Goal: Information Seeking & Learning: Check status

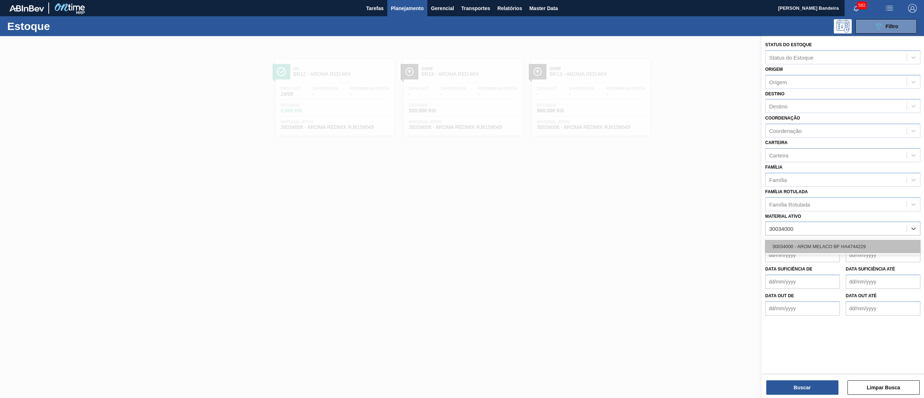
click at [835, 242] on div "30034000 - AROM MELACO BF HA4744229" at bounding box center [842, 246] width 155 height 13
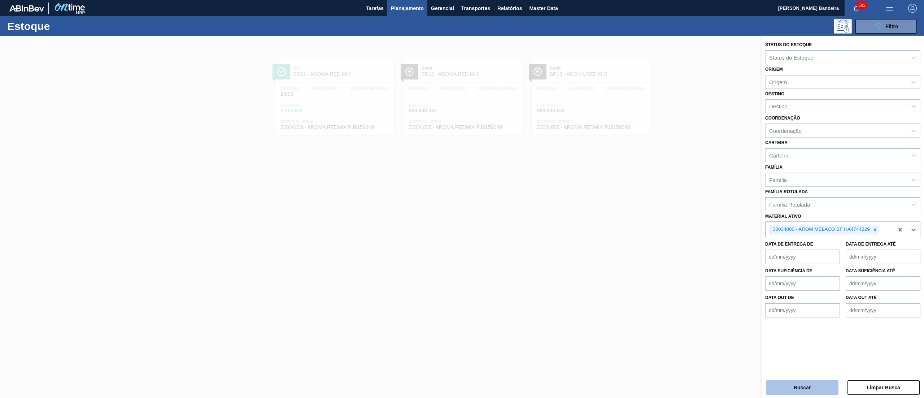
click at [785, 386] on button "Buscar" at bounding box center [803, 387] width 72 height 14
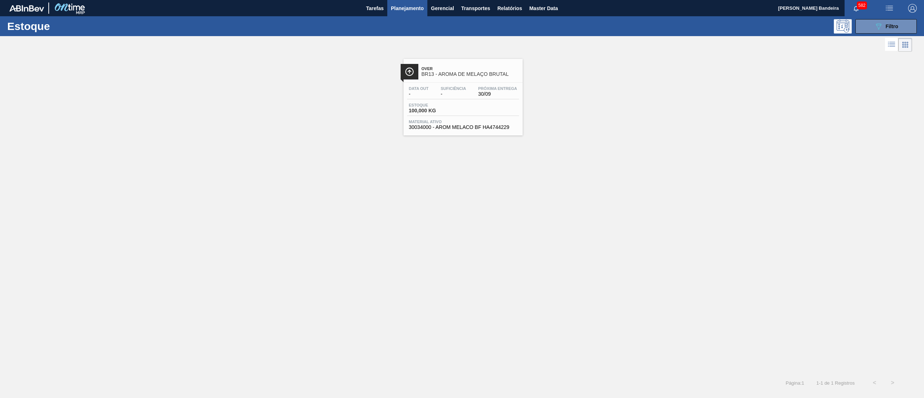
click at [463, 127] on span "30034000 - AROM MELACO BF HA4744229" at bounding box center [463, 127] width 108 height 5
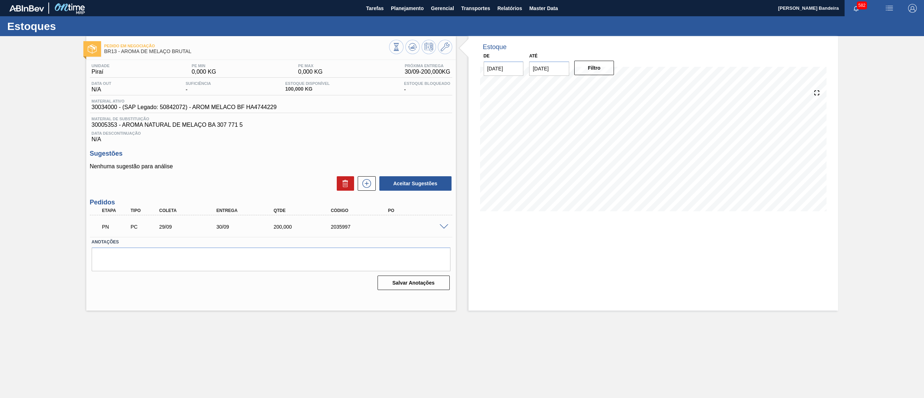
click at [458, 140] on div "Estoque De 24/09/2025 Até 08/10/2025 Filtro 24/09 Projeção de Estoque 100 Nec.S…" at bounding box center [647, 173] width 382 height 274
click at [397, 14] on button "Planejamento" at bounding box center [407, 8] width 40 height 16
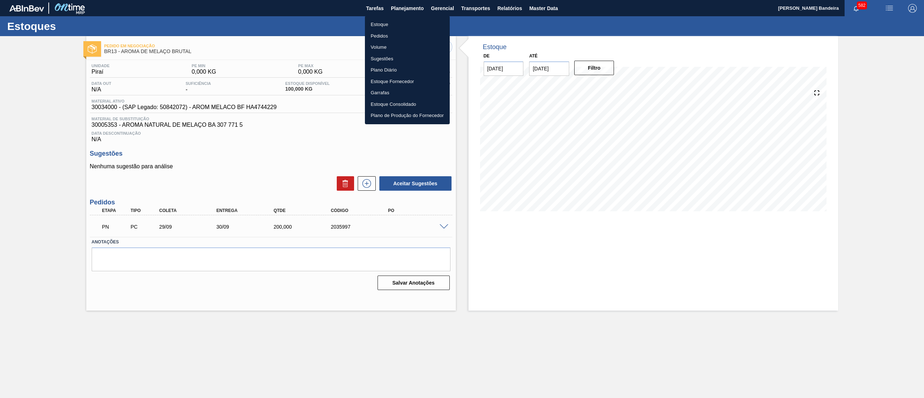
click at [397, 24] on li "Estoque" at bounding box center [407, 25] width 85 height 12
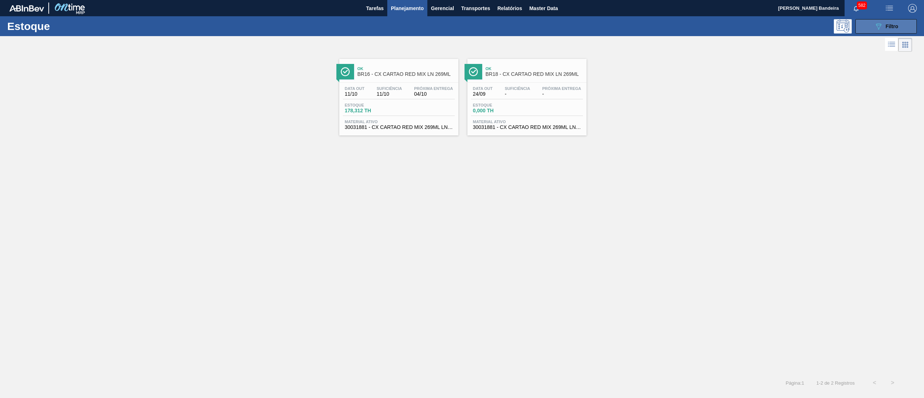
click at [877, 28] on icon "089F7B8B-B2A5-4AFE-B5C0-19BA573D28AC" at bounding box center [878, 26] width 9 height 9
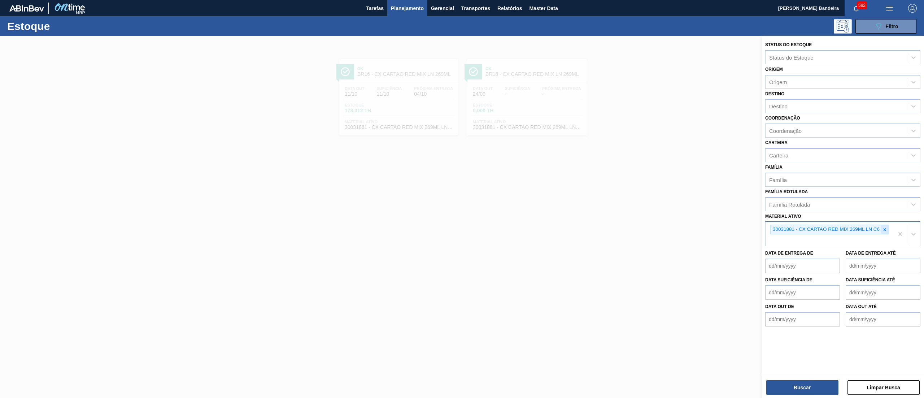
click at [887, 231] on div at bounding box center [885, 229] width 8 height 9
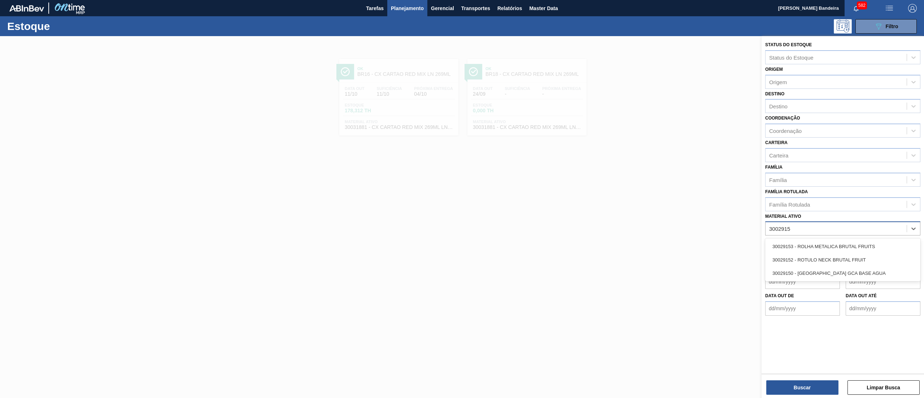
type ativo "30029152"
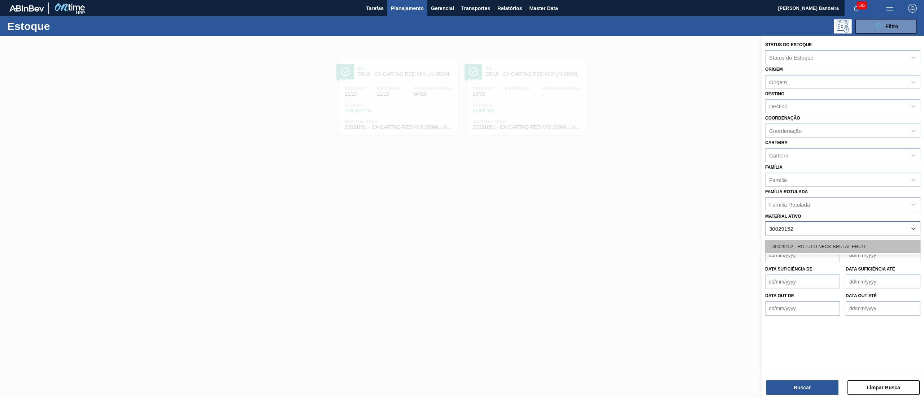
click at [873, 244] on div "30029152 - ROTULO NECK BRUTAL FRUIT" at bounding box center [842, 246] width 155 height 13
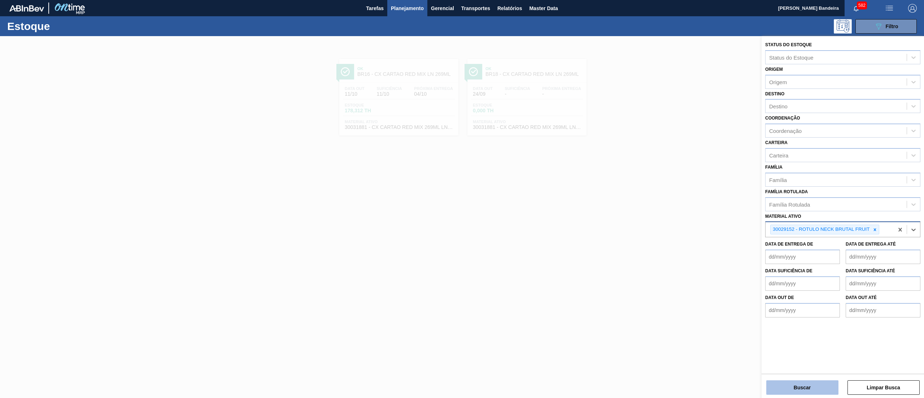
click at [791, 384] on button "Buscar" at bounding box center [803, 387] width 72 height 14
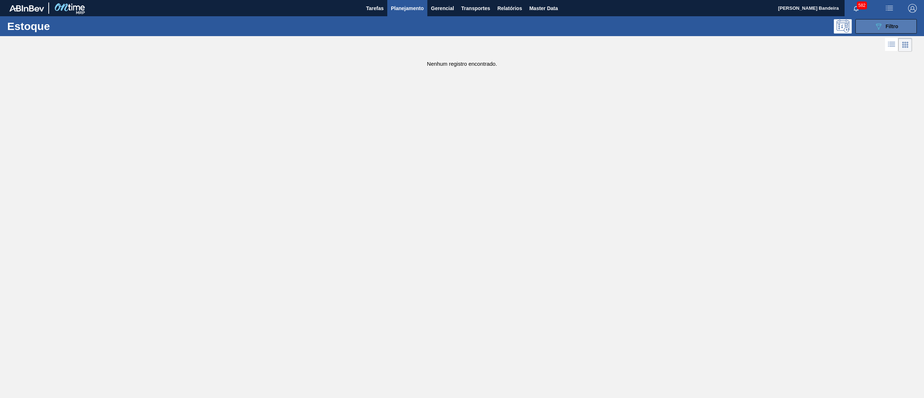
click at [875, 29] on icon "089F7B8B-B2A5-4AFE-B5C0-19BA573D28AC" at bounding box center [878, 26] width 9 height 9
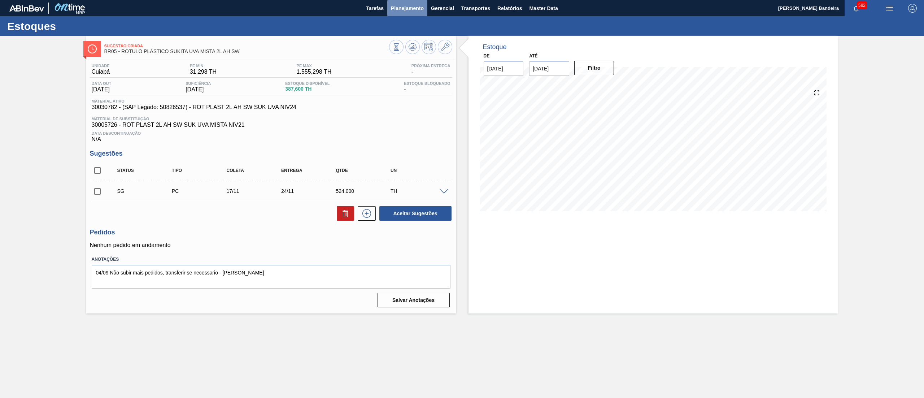
click at [413, 6] on span "Planejamento" at bounding box center [407, 8] width 33 height 9
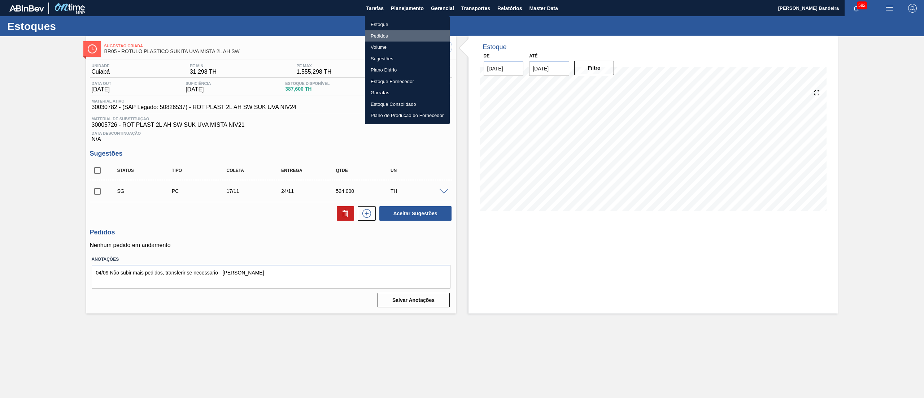
click at [401, 32] on li "Pedidos" at bounding box center [407, 36] width 85 height 12
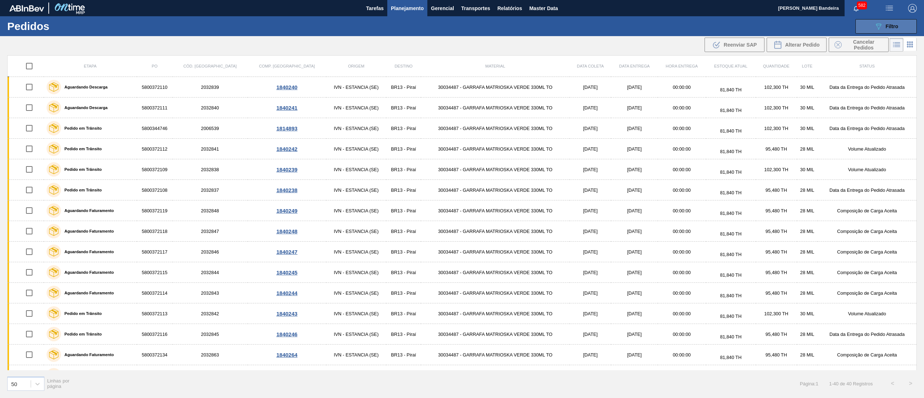
click at [884, 24] on div "089F7B8B-B2A5-4AFE-B5C0-19BA573D28AC Filtro" at bounding box center [886, 26] width 24 height 9
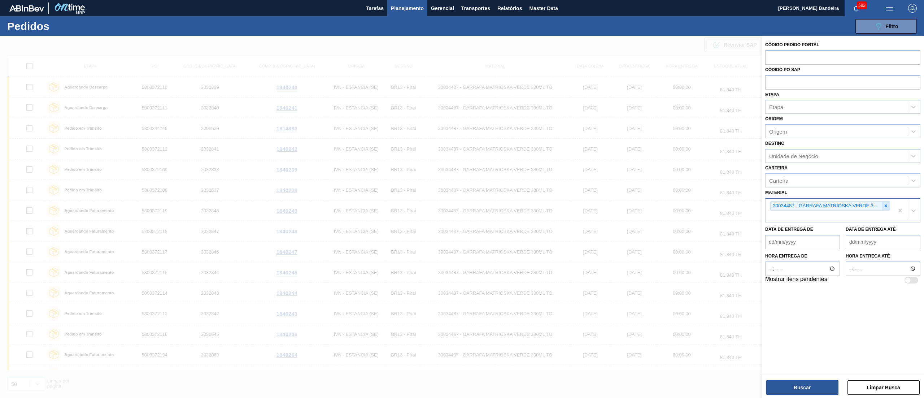
click at [886, 206] on icon at bounding box center [886, 205] width 3 height 3
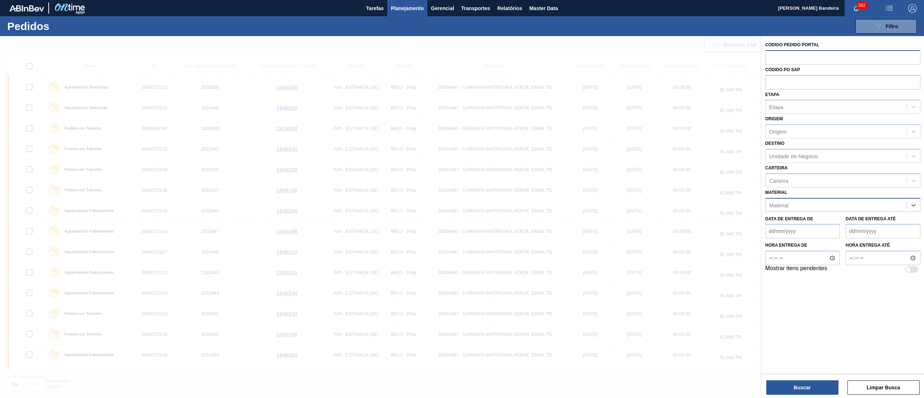
click at [795, 59] on input "text" at bounding box center [842, 57] width 155 height 14
paste input "2034394"
type input "2034394"
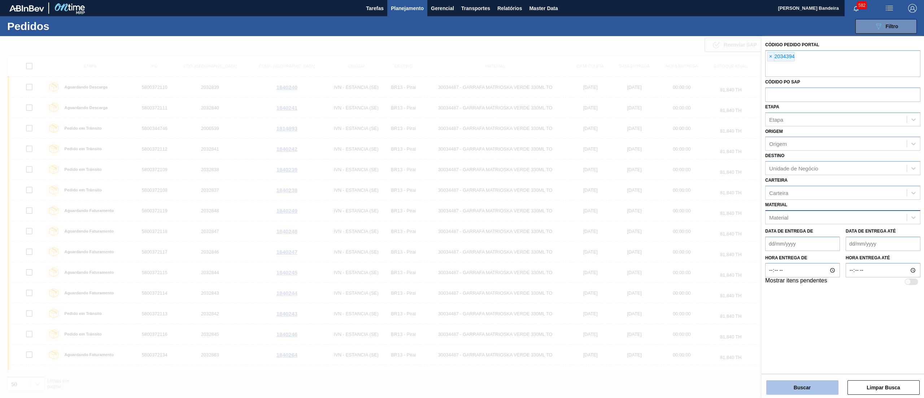
click at [783, 385] on button "Buscar" at bounding box center [803, 387] width 72 height 14
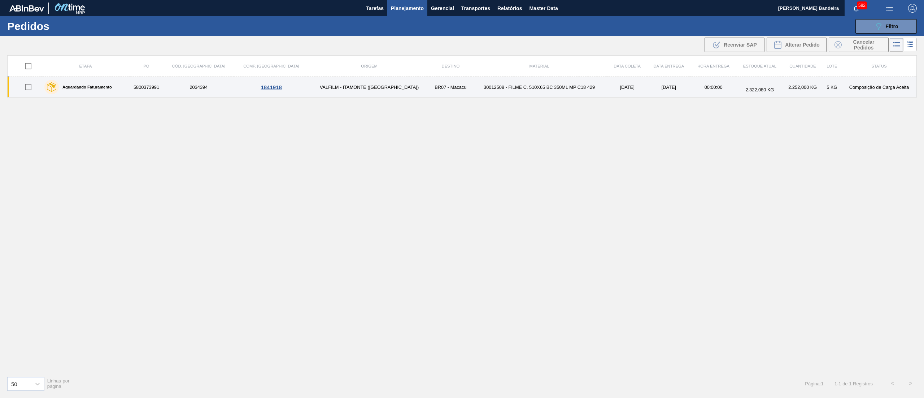
click at [480, 83] on td "30012508 - FILME C. 510X65 BC 350ML MP C18 429" at bounding box center [539, 87] width 136 height 21
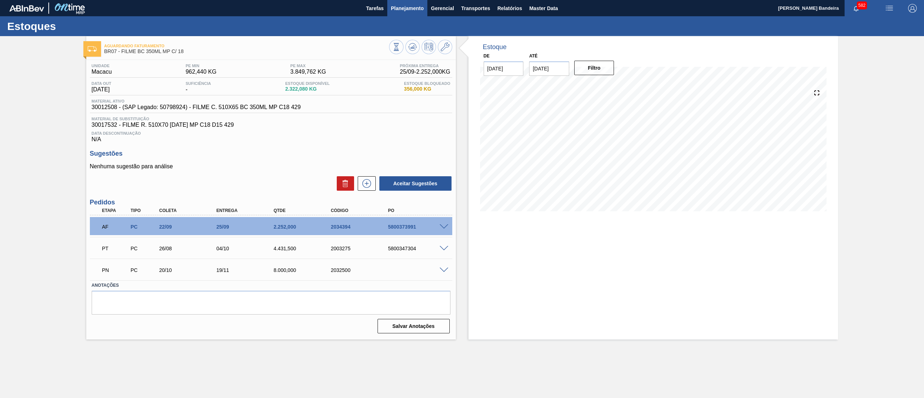
click at [402, 14] on button "Planejamento" at bounding box center [407, 8] width 40 height 16
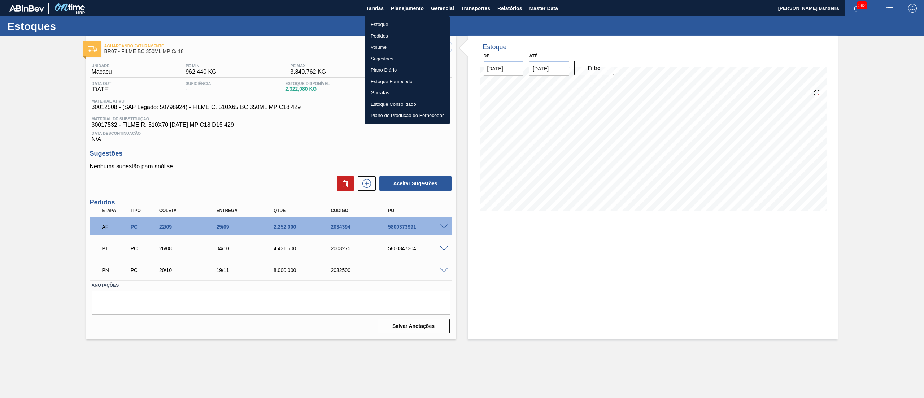
click at [402, 25] on li "Estoque" at bounding box center [407, 25] width 85 height 12
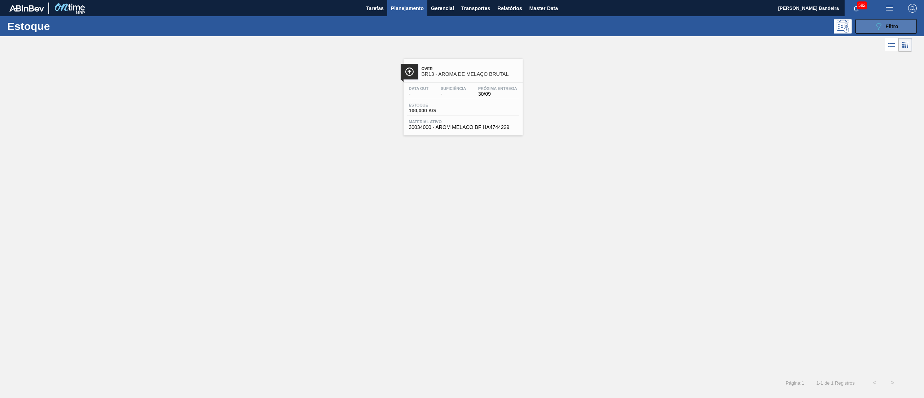
click at [881, 27] on icon "089F7B8B-B2A5-4AFE-B5C0-19BA573D28AC" at bounding box center [878, 26] width 9 height 9
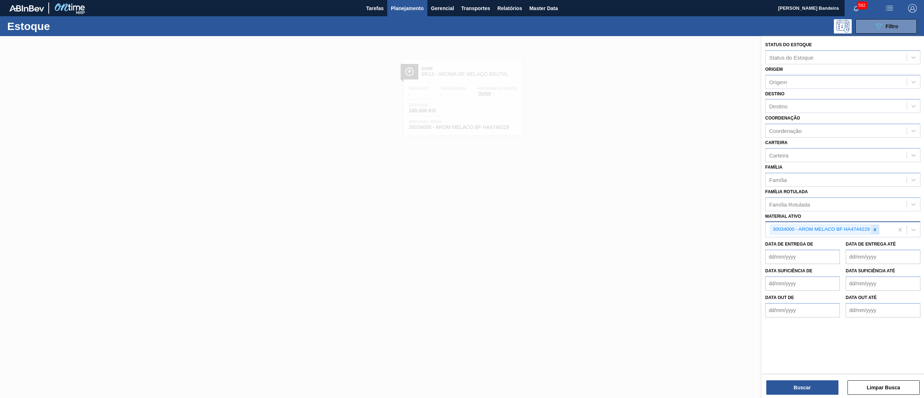
click at [877, 229] on icon at bounding box center [875, 229] width 5 height 5
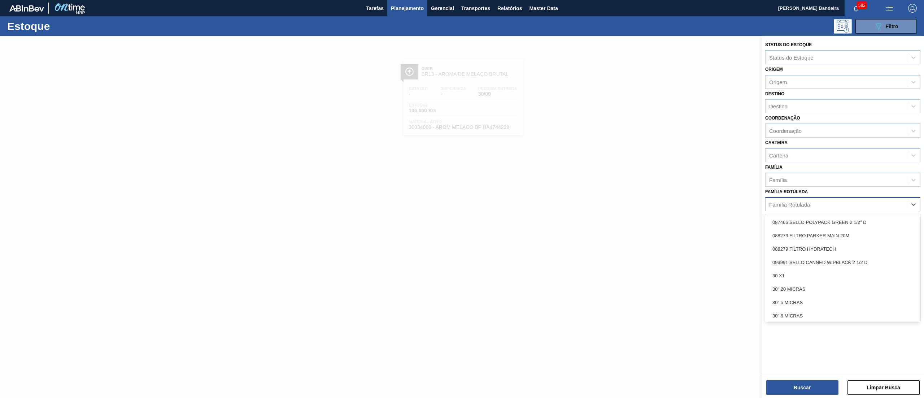
click at [821, 202] on div "Família Rotulada" at bounding box center [836, 204] width 141 height 10
type Rotulada "cara"
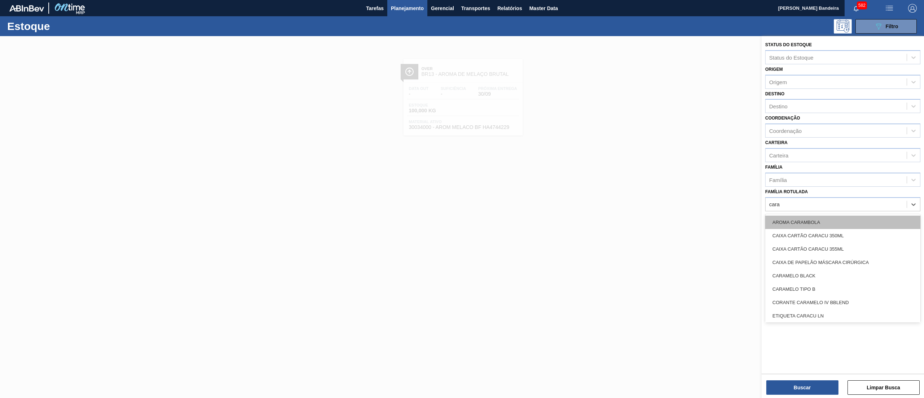
click at [825, 219] on div "AROMA CARAMBOLA" at bounding box center [842, 222] width 155 height 13
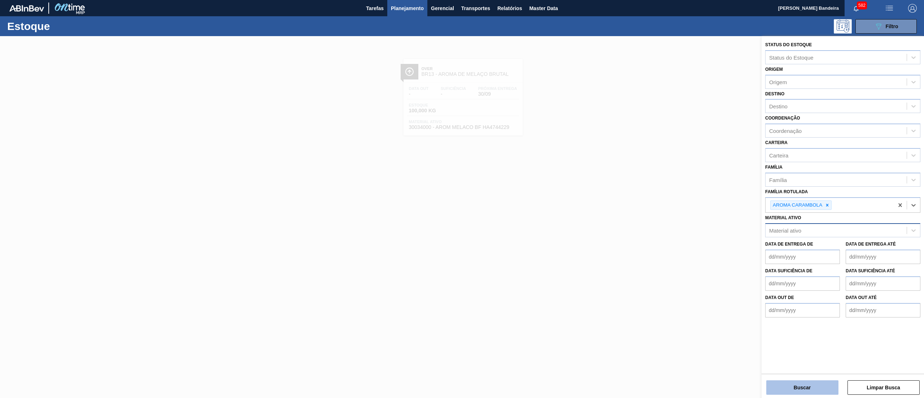
click at [812, 388] on button "Buscar" at bounding box center [803, 387] width 72 height 14
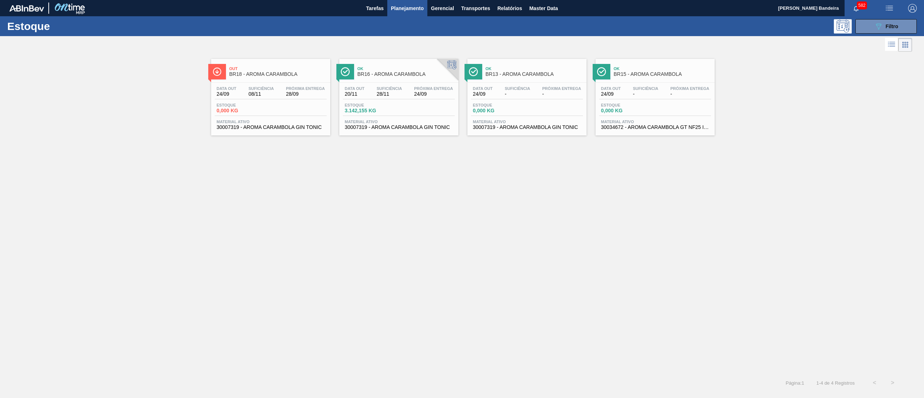
click at [429, 130] on span "30007319 - AROMA CARAMBOLA GIN TONIC" at bounding box center [399, 127] width 108 height 5
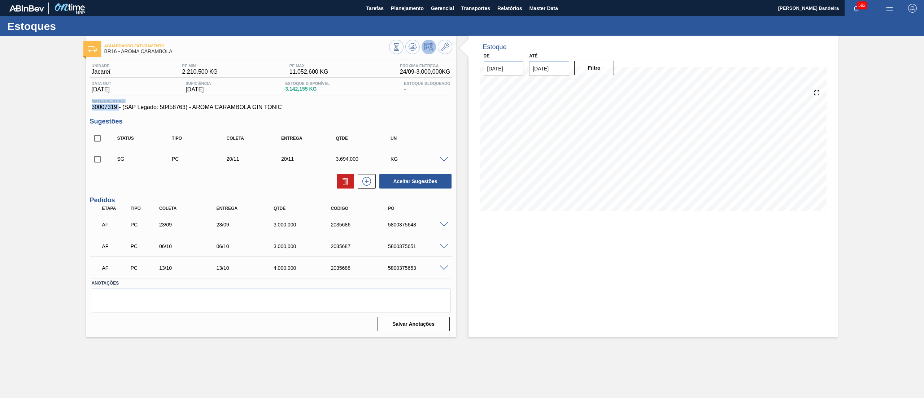
drag, startPoint x: 87, startPoint y: 104, endPoint x: 118, endPoint y: 106, distance: 31.9
click at [118, 106] on div "Unidade Jacareí PE MIN 2.210,500 KG PE MAX 11.052,600 KG Próxima Entrega 24/09 …" at bounding box center [271, 197] width 370 height 274
click at [118, 106] on span "30007319 - (SAP Legado: 50458763) - AROMA CARAMBOLA GIN TONIC" at bounding box center [271, 107] width 359 height 6
drag, startPoint x: 119, startPoint y: 108, endPoint x: 81, endPoint y: 108, distance: 37.9
click at [81, 108] on div "Aguardando Faturamento BR16 - AROMA CARAMBOLA Unidade Jacareí PE MIN 2.210,500 …" at bounding box center [462, 186] width 924 height 301
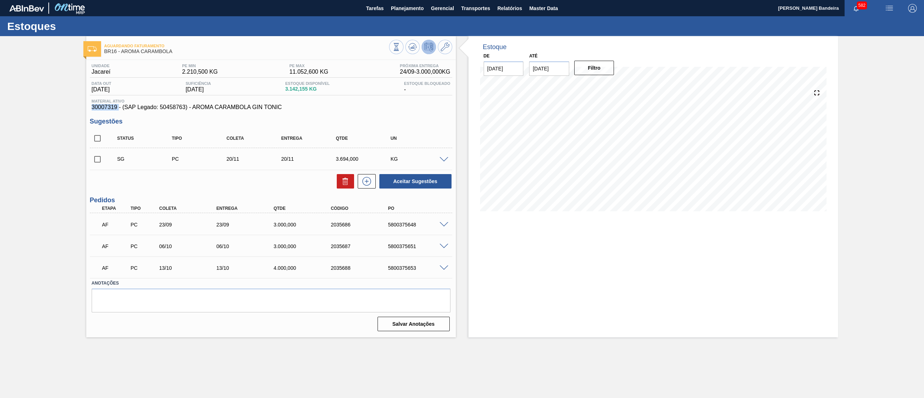
copy span "30007319"
click at [408, 5] on span "Planejamento" at bounding box center [407, 8] width 33 height 9
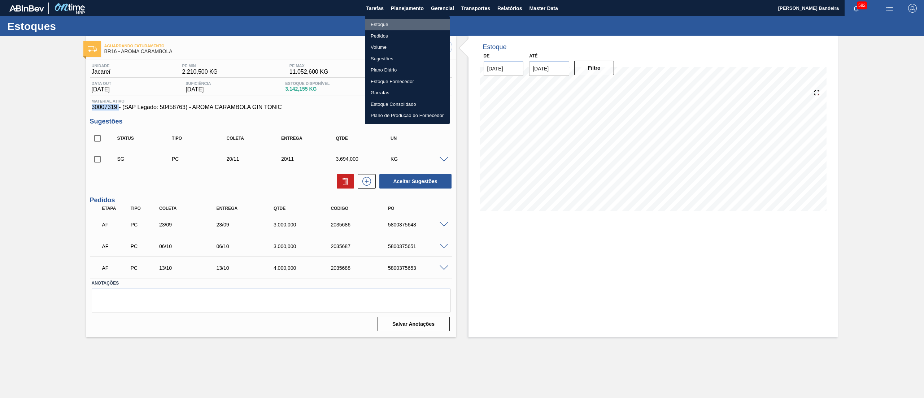
click at [406, 25] on li "Estoque" at bounding box center [407, 25] width 85 height 12
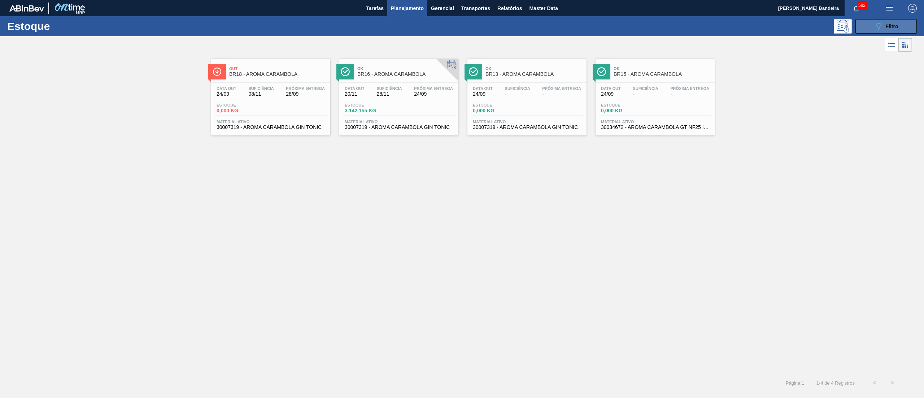
click at [879, 30] on icon "089F7B8B-B2A5-4AFE-B5C0-19BA573D28AC" at bounding box center [878, 26] width 9 height 9
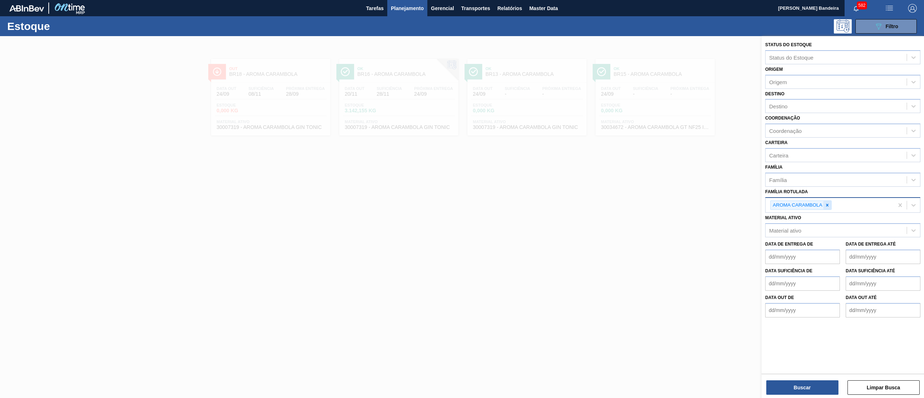
click at [828, 209] on div at bounding box center [828, 205] width 8 height 9
click at [823, 227] on div "Material ativo" at bounding box center [836, 228] width 141 height 10
paste ativo "30034752"
type ativo "30034752"
click at [813, 229] on div "Material ativo" at bounding box center [836, 228] width 141 height 10
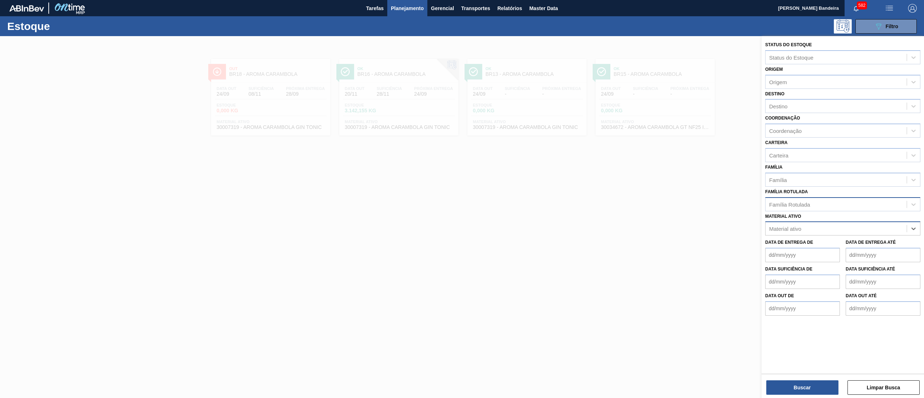
click at [808, 225] on div "Material ativo" at bounding box center [836, 228] width 141 height 10
paste ativo "30034752"
type ativo "30034752"
click at [811, 229] on div "Material ativo" at bounding box center [836, 228] width 141 height 10
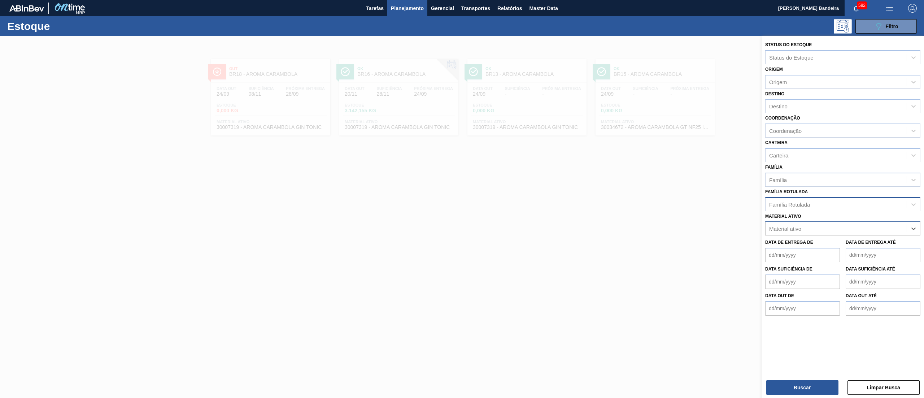
click at [811, 229] on div "Material ativo" at bounding box center [836, 228] width 141 height 10
paste ativo "30034752"
type ativo "30034752"
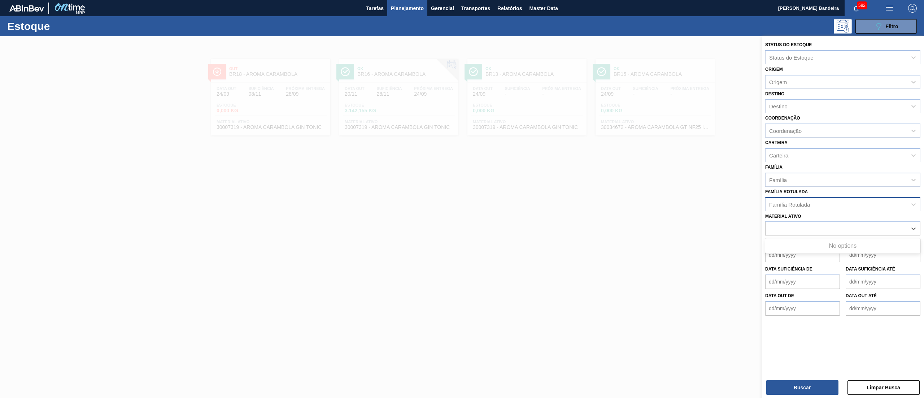
click at [803, 201] on div "Família Rotulada" at bounding box center [789, 204] width 41 height 6
type Rotulada "le"
click at [689, 250] on div at bounding box center [462, 235] width 924 height 398
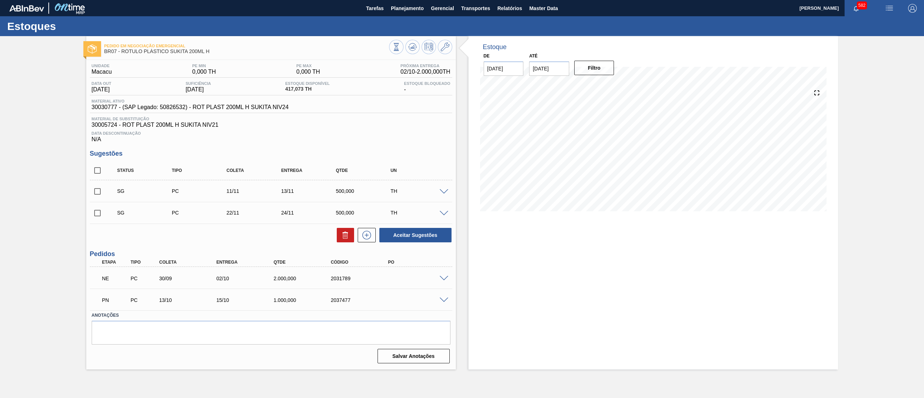
click at [446, 279] on span at bounding box center [444, 278] width 9 height 5
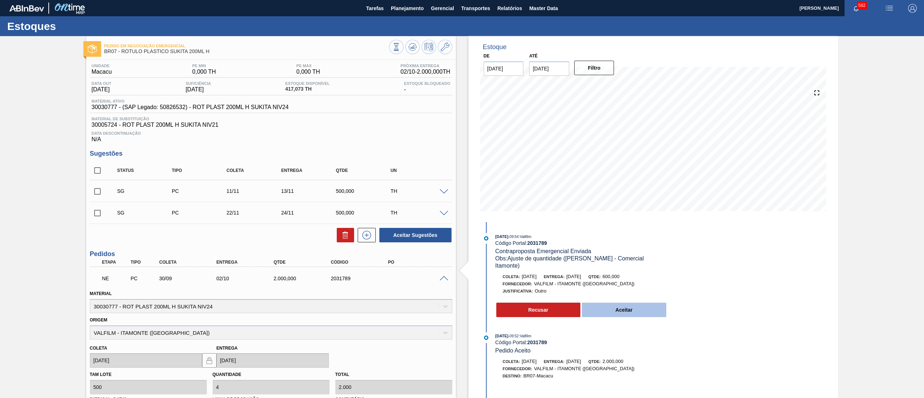
click at [638, 308] on button "Aceitar" at bounding box center [624, 310] width 84 height 14
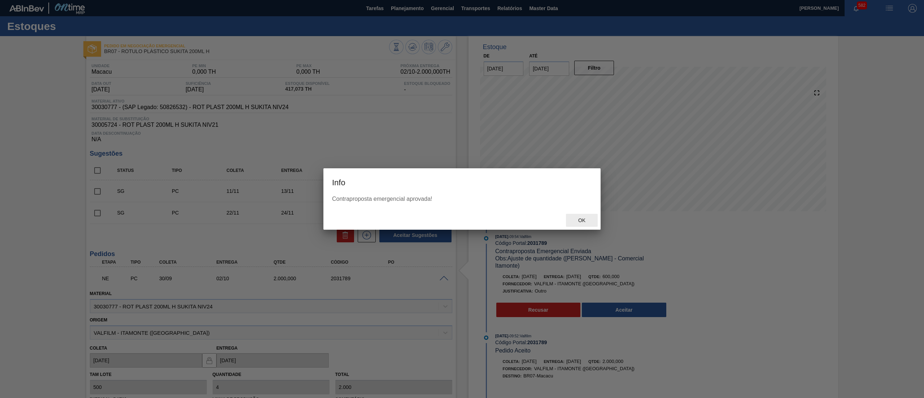
click at [581, 225] on div "Ok" at bounding box center [582, 220] width 32 height 13
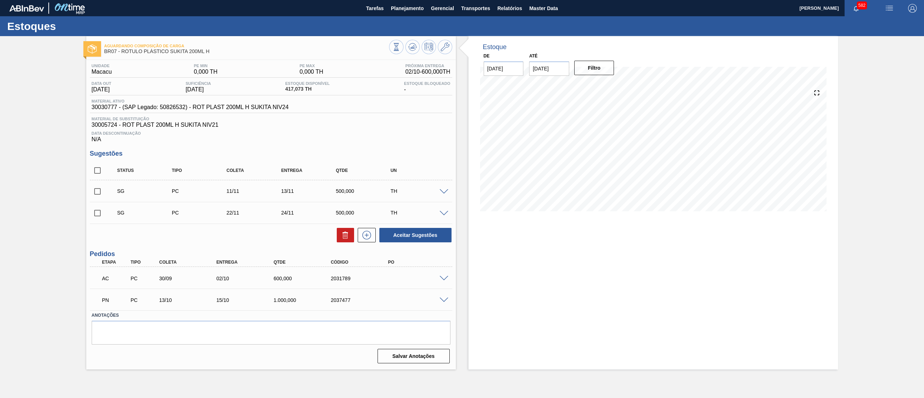
click at [445, 277] on span at bounding box center [444, 278] width 9 height 5
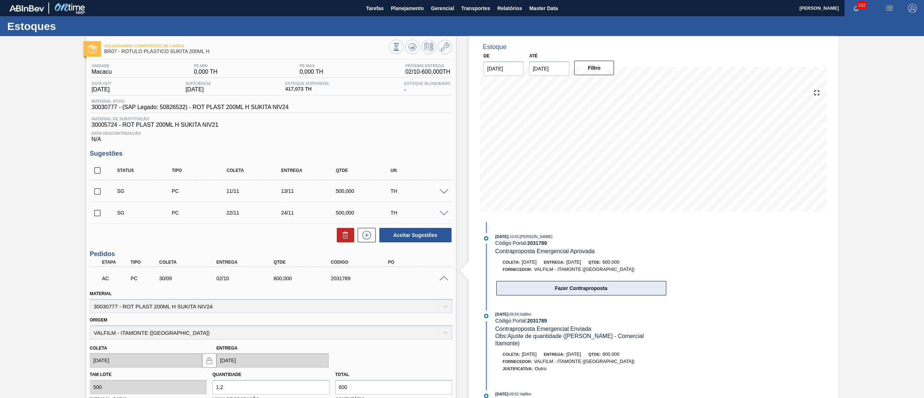
click at [556, 290] on button "Fazer Contraproposta" at bounding box center [581, 288] width 170 height 14
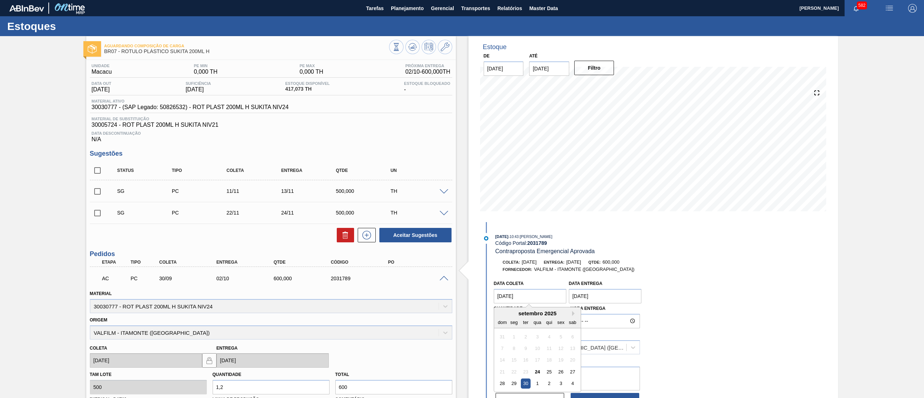
click at [523, 299] on coleta "[DATE]" at bounding box center [530, 296] width 73 height 14
click at [537, 375] on div "24" at bounding box center [538, 372] width 10 height 10
type coleta "[DATE]"
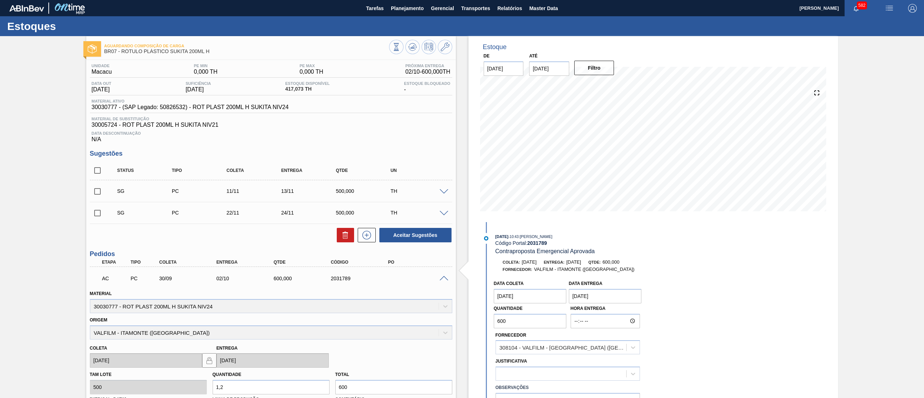
click at [593, 296] on entrega "02/10/2025" at bounding box center [605, 296] width 73 height 14
click at [576, 313] on button "Previous Month" at bounding box center [575, 313] width 5 height 5
click at [635, 370] on div "26" at bounding box center [636, 372] width 10 height 10
type entrega "26/09/2025"
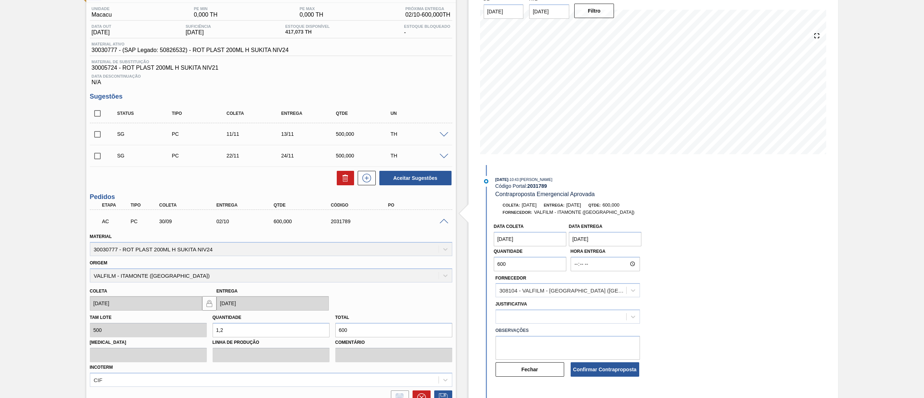
scroll to position [59, 0]
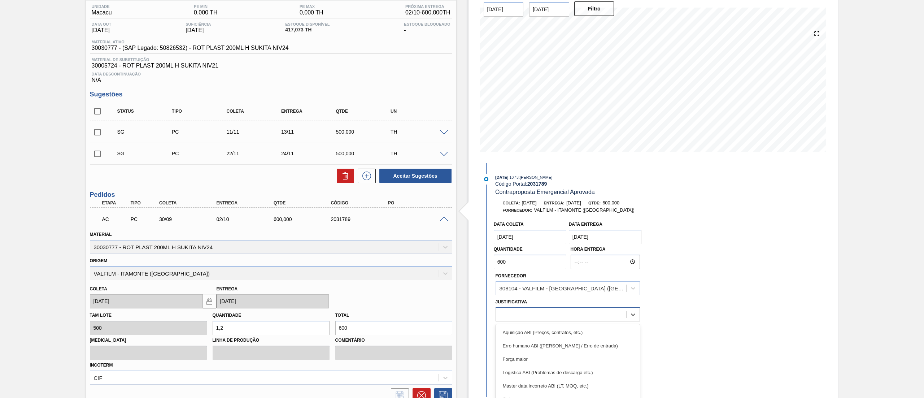
click at [529, 319] on div "option Força maior focused, 3 of 18. 18 results available. Use Up and Down to c…" at bounding box center [568, 314] width 144 height 14
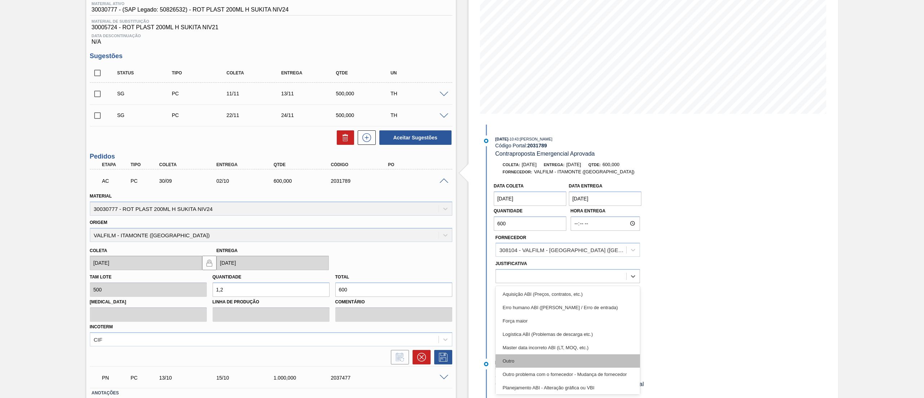
click at [527, 355] on div "Outro" at bounding box center [568, 360] width 144 height 13
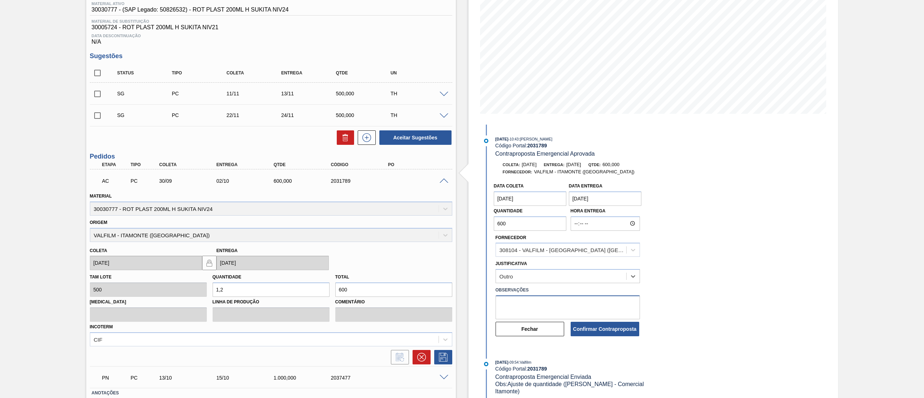
click at [568, 300] on textarea at bounding box center [568, 307] width 144 height 24
type textarea "antecipação"
click at [613, 335] on button "Confirmar Contraproposta" at bounding box center [605, 329] width 69 height 14
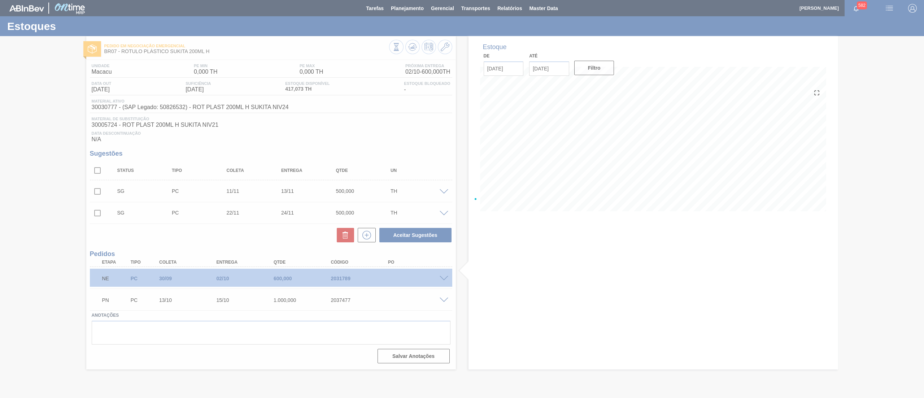
scroll to position [0, 0]
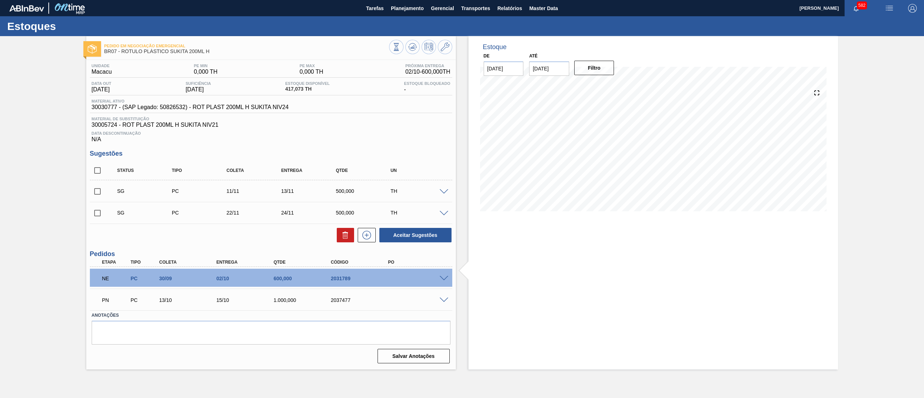
click at [443, 300] on span at bounding box center [444, 300] width 9 height 5
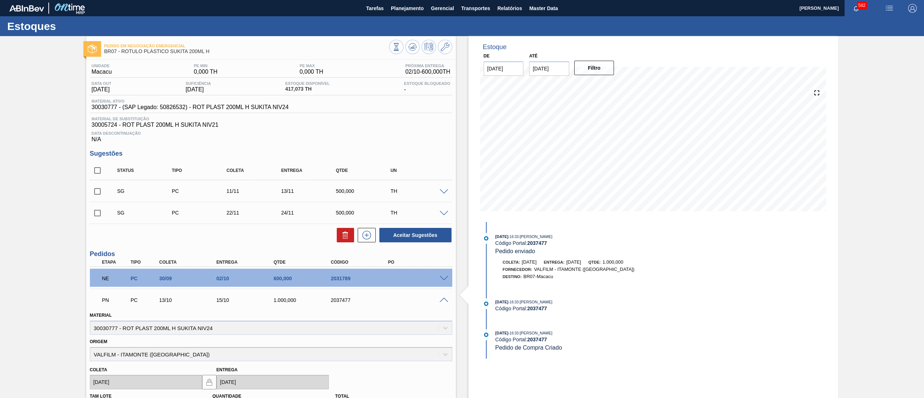
click at [443, 300] on span at bounding box center [444, 300] width 9 height 5
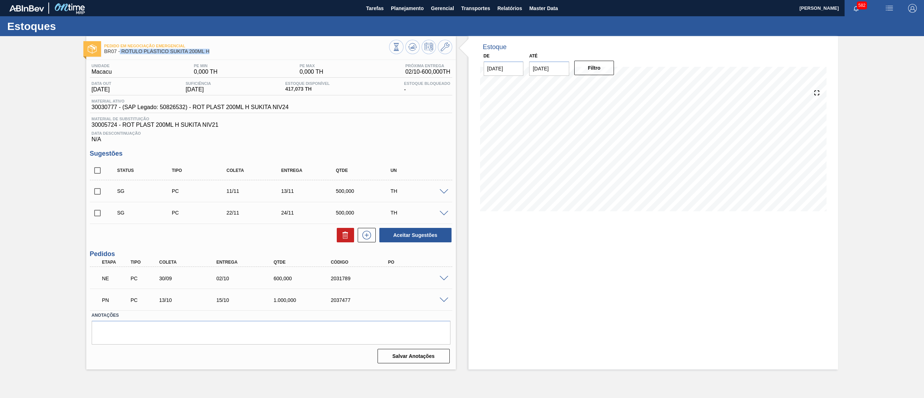
drag, startPoint x: 211, startPoint y: 51, endPoint x: 120, endPoint y: 54, distance: 91.4
click at [120, 54] on div "Pedido em Negociação Emergencial BR07 - RÓTULO PLÁSTICO SUKITA 200ML H" at bounding box center [246, 49] width 285 height 16
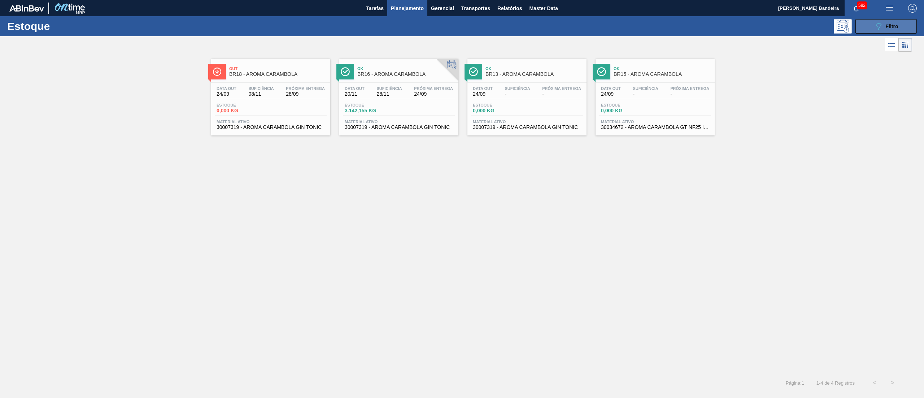
click at [870, 29] on button "089F7B8B-B2A5-4AFE-B5C0-19BA573D28AC Filtro" at bounding box center [886, 26] width 61 height 14
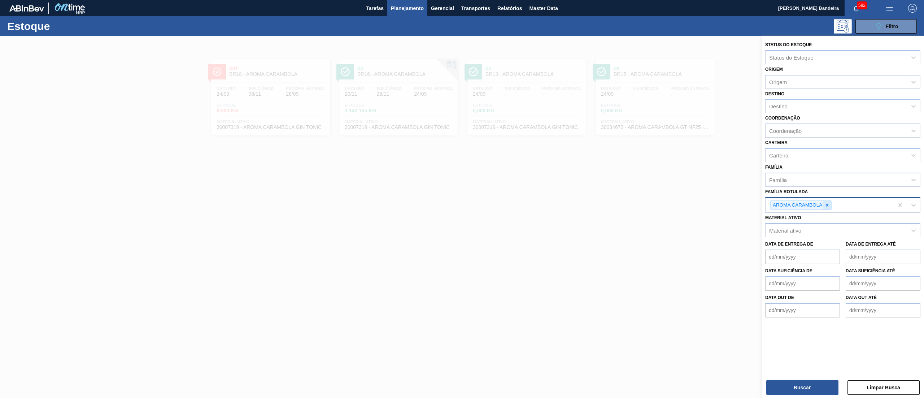
click at [829, 201] on div at bounding box center [828, 205] width 8 height 9
paste Rotulada "30034752"
type Rotulada "30034752"
click at [809, 202] on div "30034752" at bounding box center [836, 204] width 141 height 10
click at [817, 227] on div "Material ativo" at bounding box center [836, 228] width 141 height 10
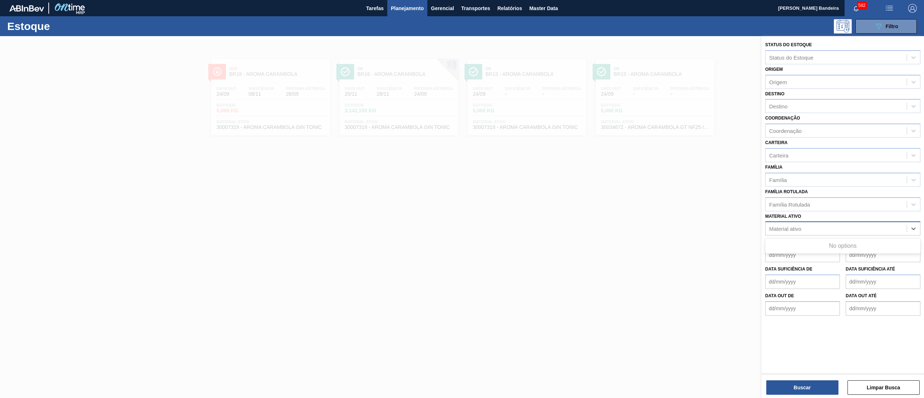
paste ativo "30034752"
type ativo "30034752"
click at [804, 225] on div "Material ativo" at bounding box center [836, 228] width 141 height 10
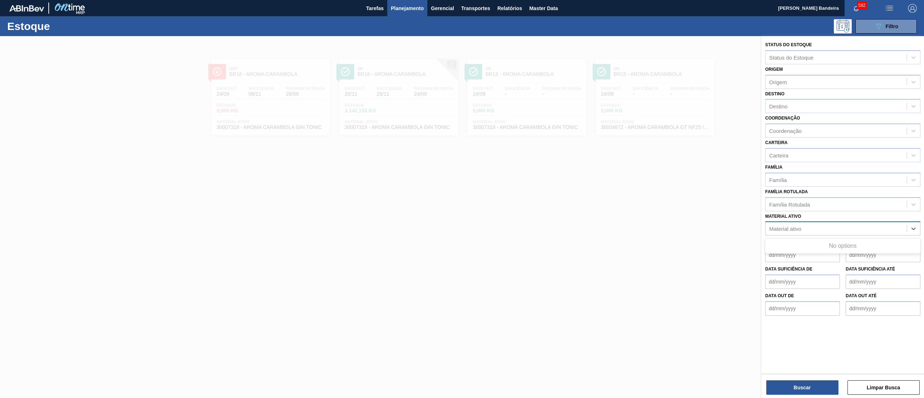
click at [804, 225] on div "Material ativo" at bounding box center [836, 228] width 141 height 10
click at [804, 225] on div "Material ativo" at bounding box center [836, 230] width 141 height 10
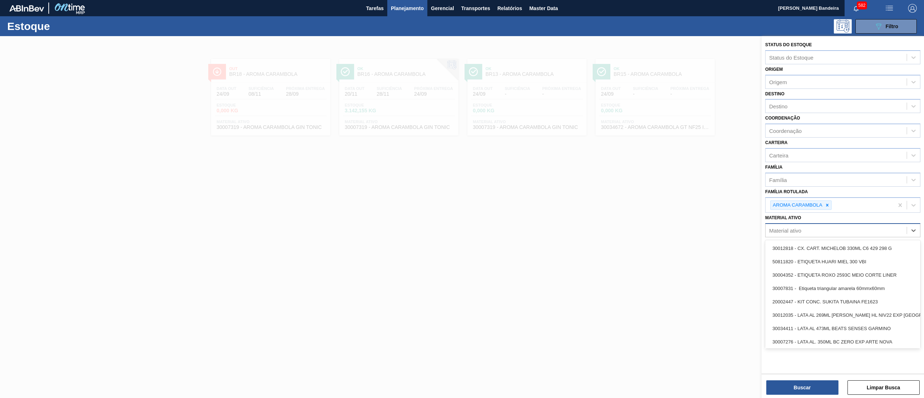
click at [804, 225] on div "Material ativo" at bounding box center [836, 230] width 141 height 10
paste ativo "30034752"
type ativo "30034752"
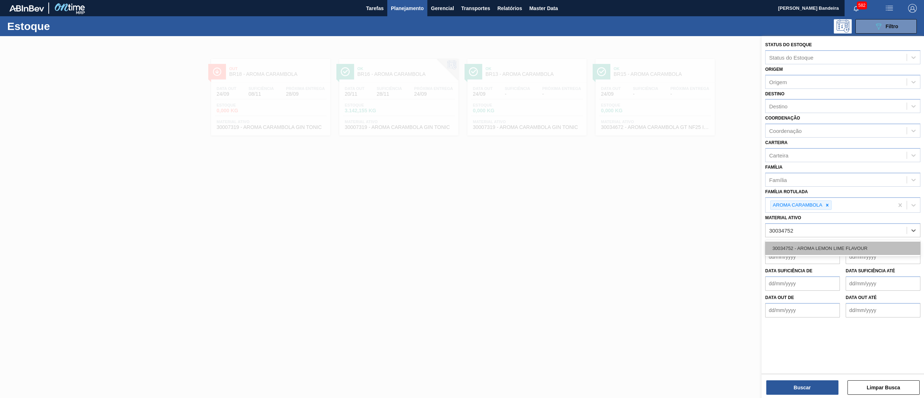
click at [816, 246] on div "30034752 - AROMA LEMON LIME FLAVOUR" at bounding box center [842, 248] width 155 height 13
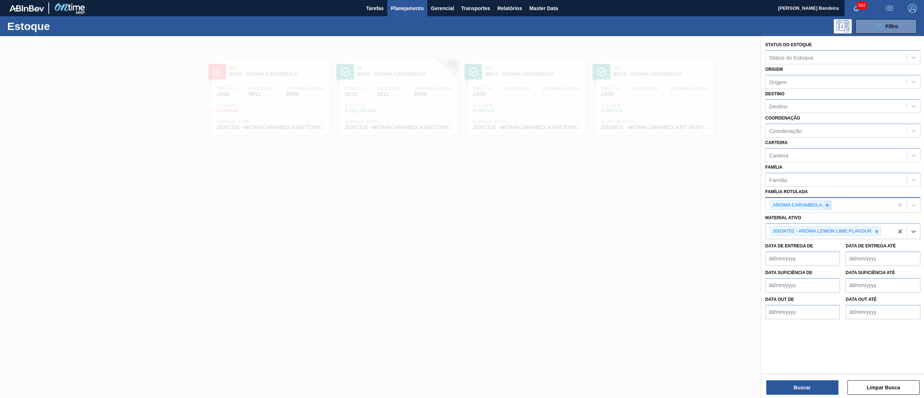
click at [824, 205] on div at bounding box center [828, 205] width 8 height 9
click at [799, 381] on button "Buscar" at bounding box center [803, 387] width 72 height 14
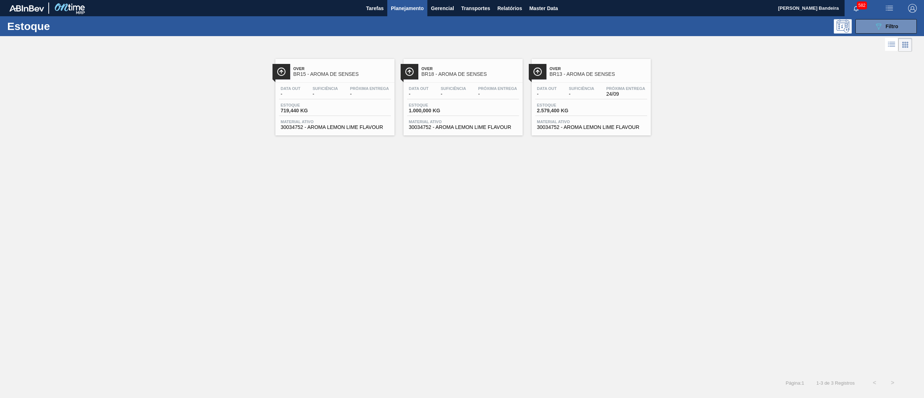
click at [582, 131] on div "Data out - Suficiência - Próxima Entrega 24/09 Estoque 2.579,400 KG Material at…" at bounding box center [591, 107] width 119 height 49
click at [333, 130] on span "30034752 - AROMA LEMON LIME FLAVOUR" at bounding box center [335, 127] width 108 height 5
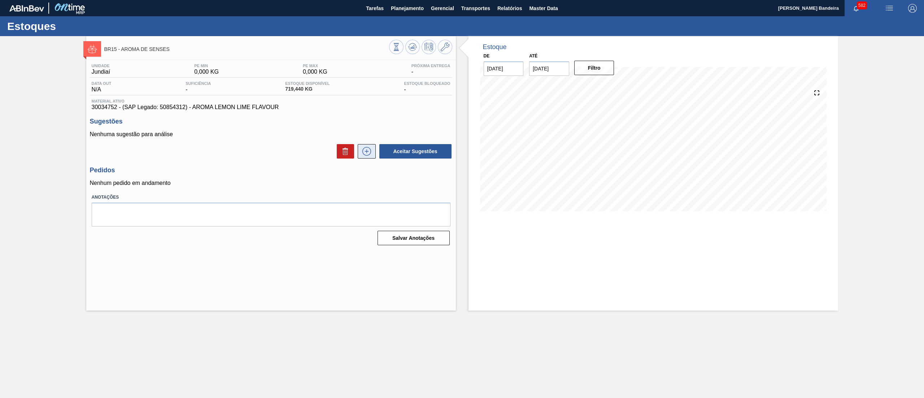
click at [368, 150] on icon at bounding box center [367, 151] width 12 height 9
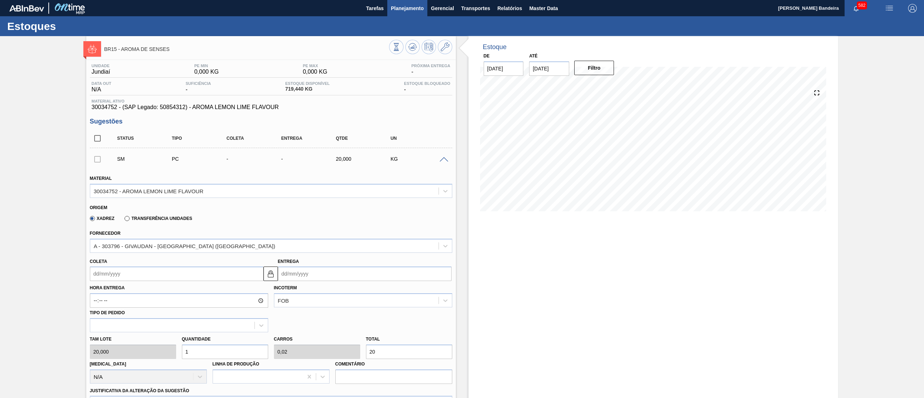
click at [402, 11] on span "Planejamento" at bounding box center [407, 8] width 33 height 9
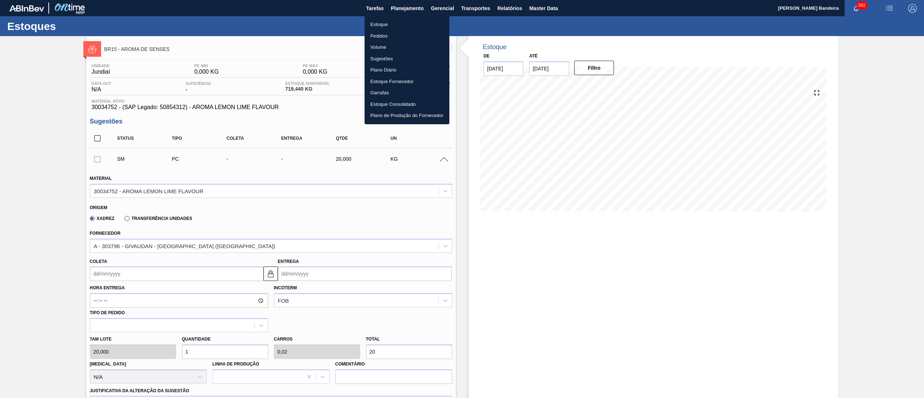
click at [400, 23] on li "Estoque" at bounding box center [407, 25] width 85 height 12
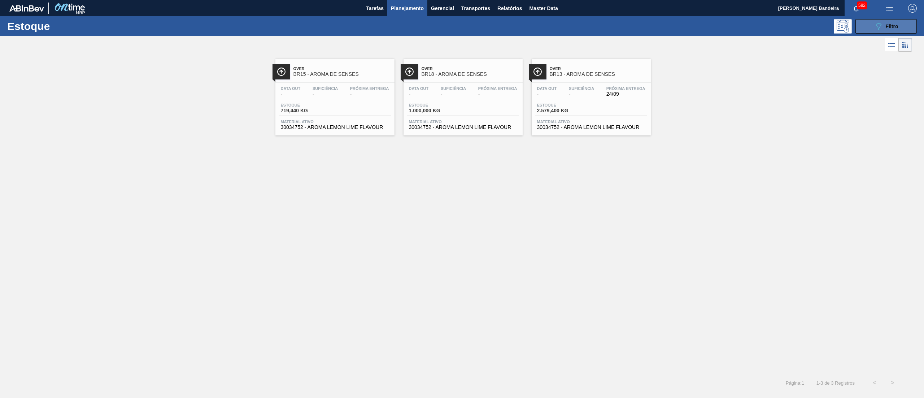
click at [900, 22] on button "089F7B8B-B2A5-4AFE-B5C0-19BA573D28AC Filtro" at bounding box center [886, 26] width 61 height 14
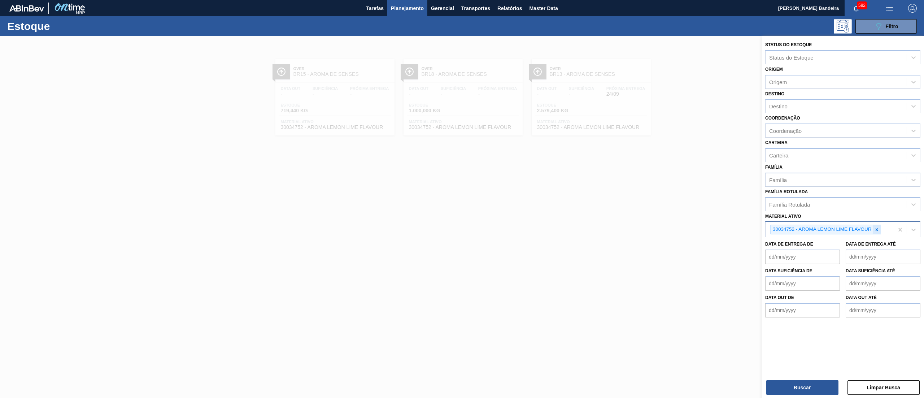
click at [874, 230] on icon at bounding box center [876, 229] width 5 height 5
paste ativo "30034006"
type ativo "30034006"
click at [853, 243] on div "30034006 - AROMA REDMIX RJ6159049" at bounding box center [842, 246] width 155 height 13
click at [783, 381] on button "Buscar" at bounding box center [803, 387] width 72 height 14
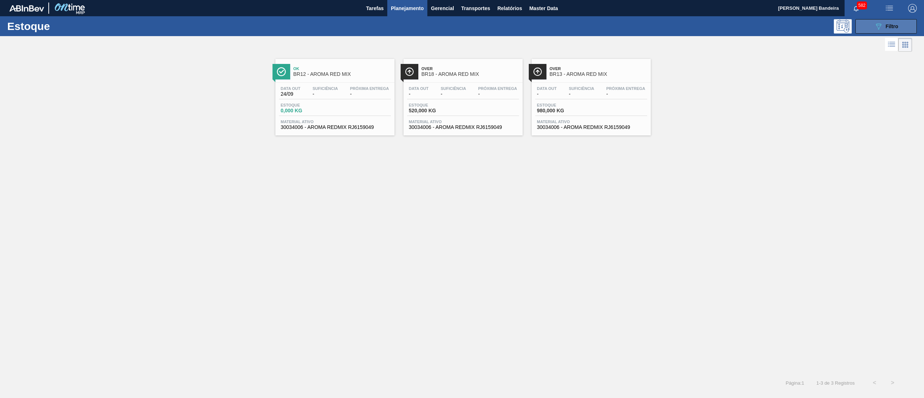
click at [863, 28] on button "089F7B8B-B2A5-4AFE-B5C0-19BA573D28AC Filtro" at bounding box center [886, 26] width 61 height 14
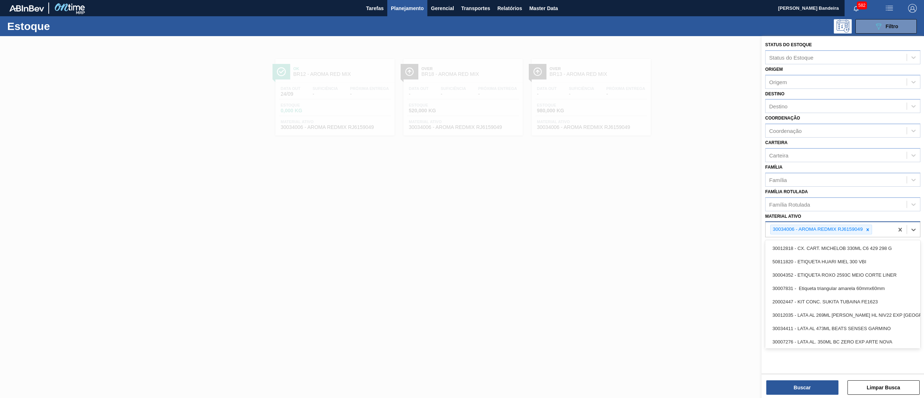
click at [886, 230] on div "30034006 - AROMA REDMIX RJ6159049" at bounding box center [830, 229] width 128 height 15
paste ativo "30031885"
type ativo "30031885"
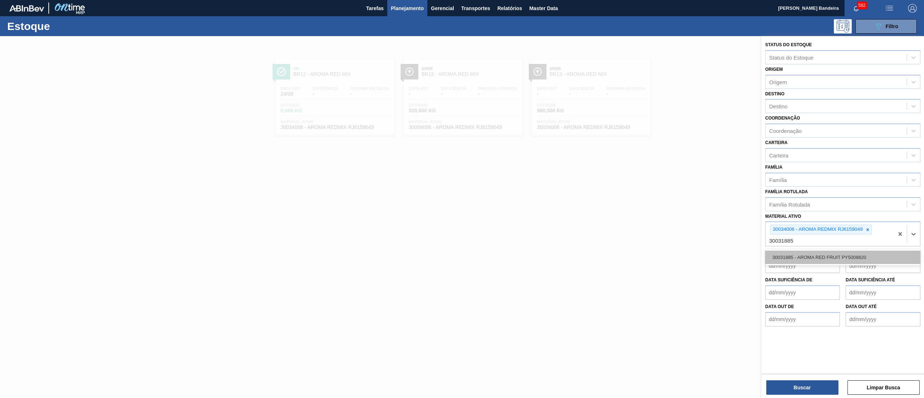
click at [856, 254] on div "30031885 - AROMA RED FRUIT PY5008820" at bounding box center [842, 257] width 155 height 13
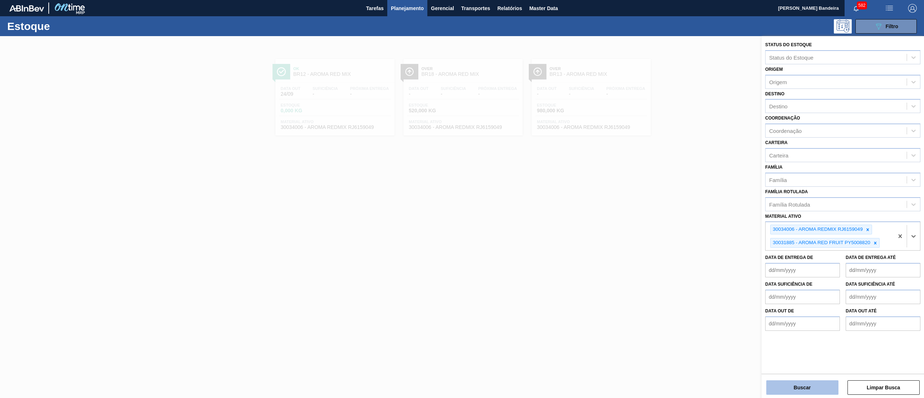
click at [802, 382] on button "Buscar" at bounding box center [803, 387] width 72 height 14
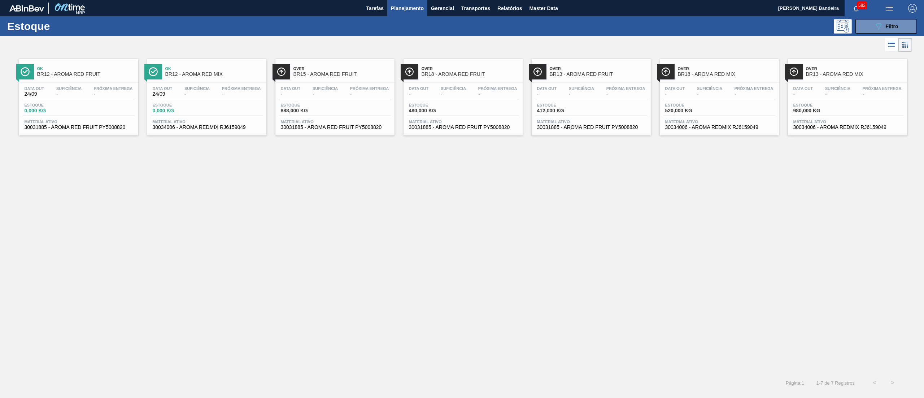
click at [372, 129] on span "30031885 - AROMA RED FRUIT PY5008820" at bounding box center [335, 127] width 108 height 5
click at [584, 130] on span "30031885 - AROMA RED FRUIT PY5008820" at bounding box center [591, 127] width 108 height 5
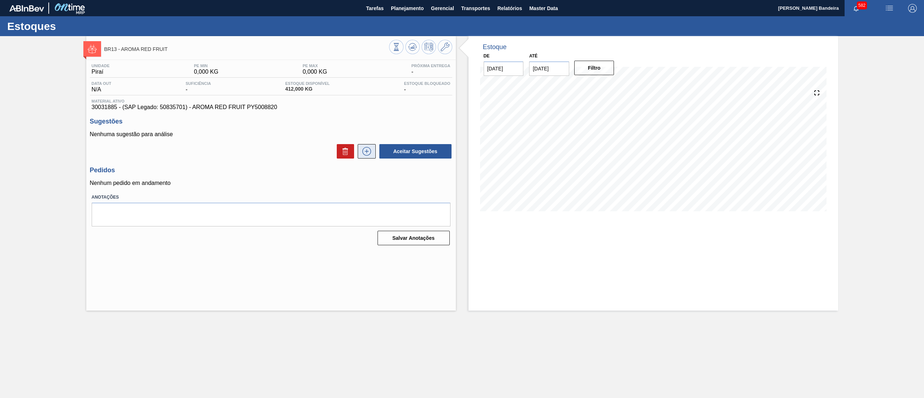
click at [362, 154] on icon at bounding box center [367, 151] width 12 height 9
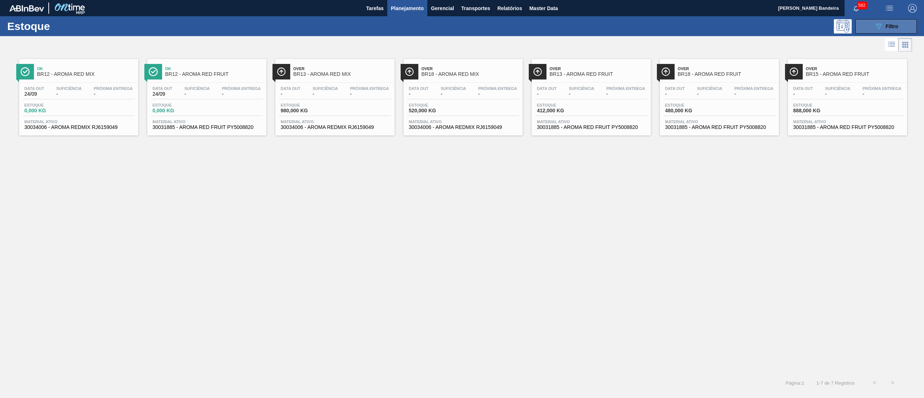
click at [900, 25] on button "089F7B8B-B2A5-4AFE-B5C0-19BA573D28AC Filtro" at bounding box center [886, 26] width 61 height 14
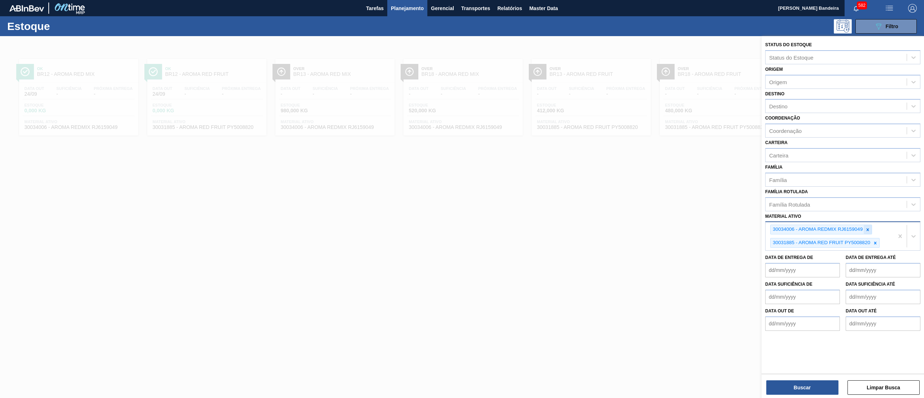
click at [866, 225] on div at bounding box center [868, 229] width 8 height 9
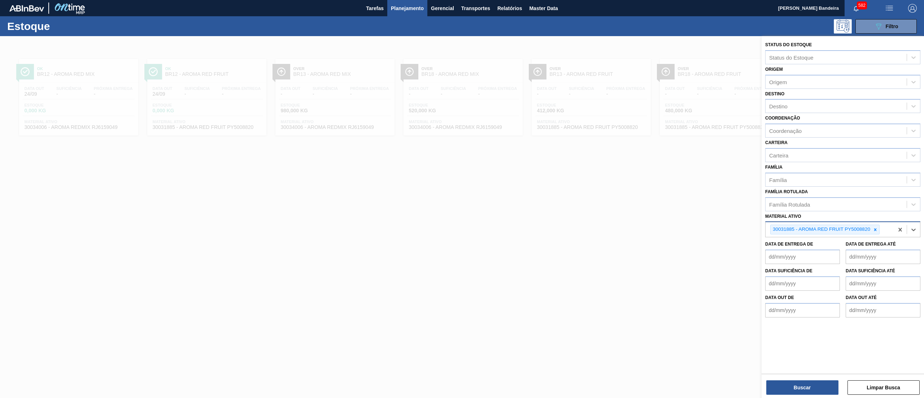
click at [866, 225] on div "30031885 - AROMA RED FRUIT PY5008820" at bounding box center [821, 229] width 101 height 9
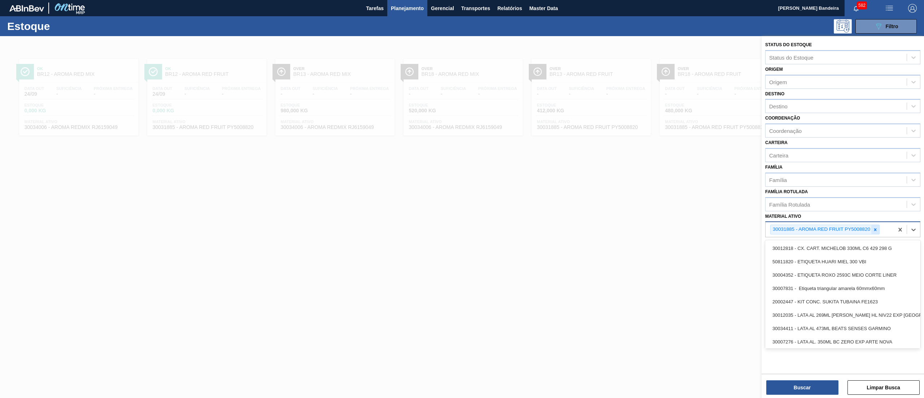
click at [873, 227] on icon at bounding box center [875, 229] width 5 height 5
paste ativo "30003102"
type ativo "30003102"
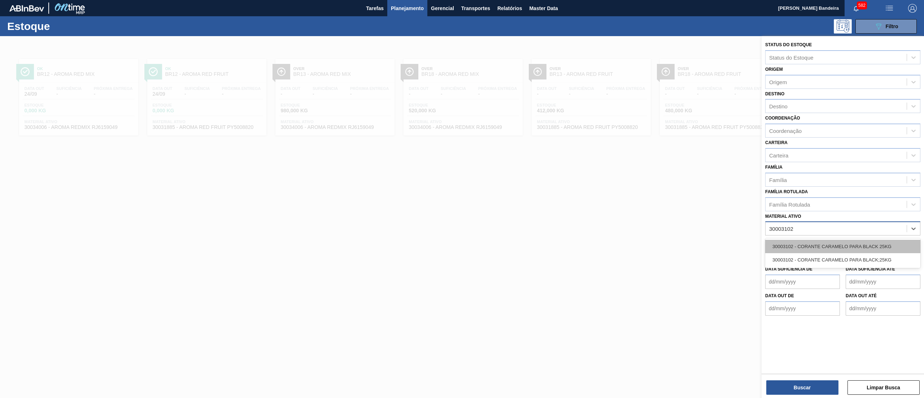
click at [864, 243] on div "30003102 - CORANTE CARAMELO PARA BLACK 25KG" at bounding box center [842, 246] width 155 height 13
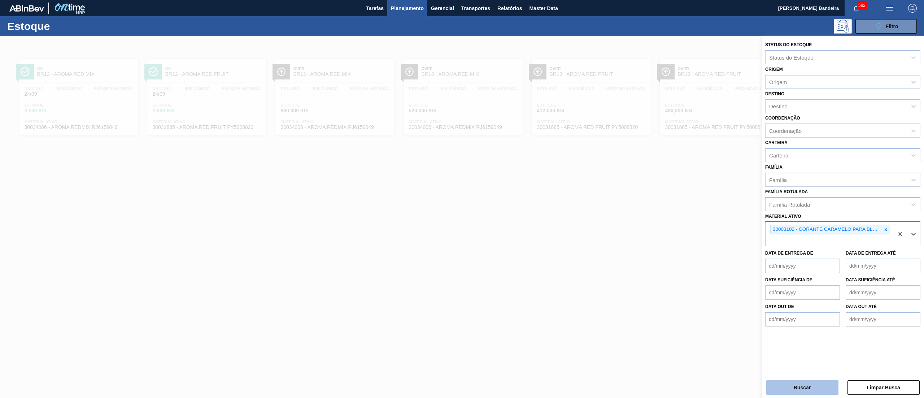
click at [805, 383] on button "Buscar" at bounding box center [803, 387] width 72 height 14
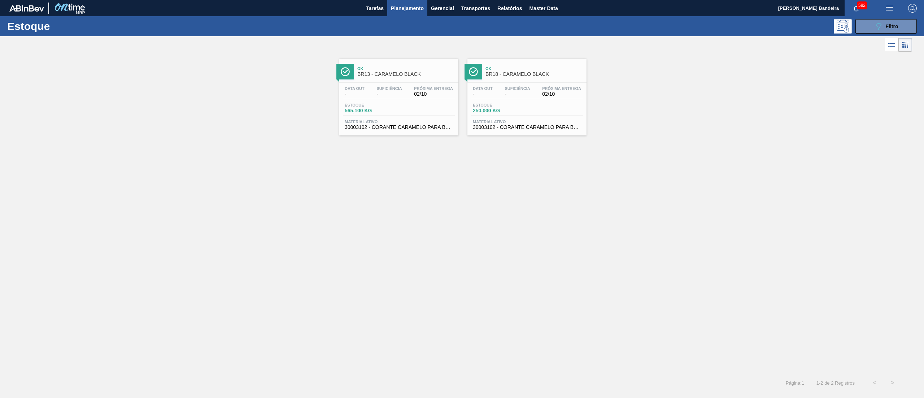
click at [419, 133] on div "Ok BR13 - CARAMELO BLACK Data out - Suficiência - Próxima Entrega 02/10 Estoque…" at bounding box center [398, 97] width 119 height 77
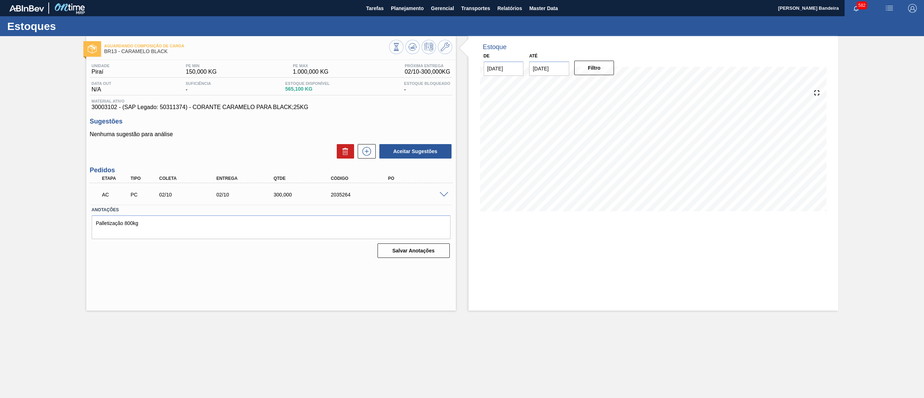
click at [443, 195] on span at bounding box center [444, 194] width 9 height 5
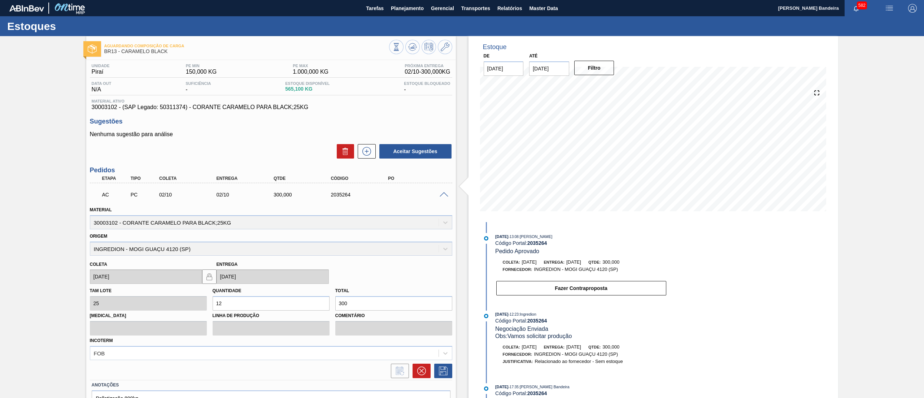
click at [443, 195] on span at bounding box center [444, 194] width 9 height 5
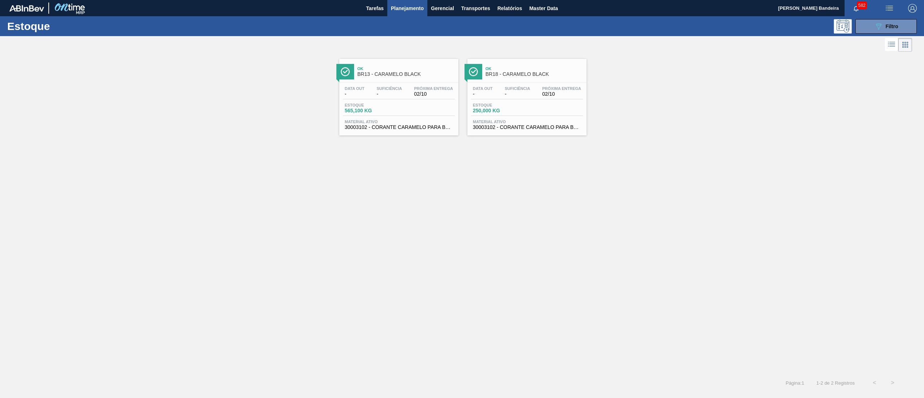
click at [493, 131] on div "Data out - Suficiência - Próxima Entrega 02/10 Estoque 250,000 KG Material ativ…" at bounding box center [527, 107] width 119 height 49
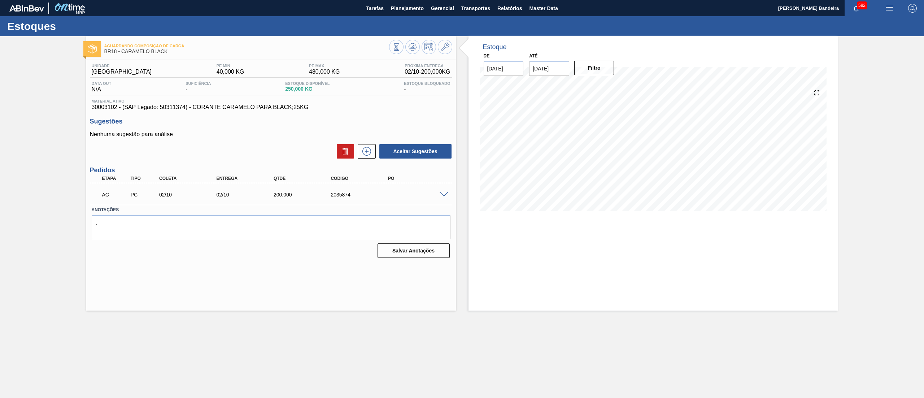
click at [440, 194] on span at bounding box center [444, 194] width 9 height 5
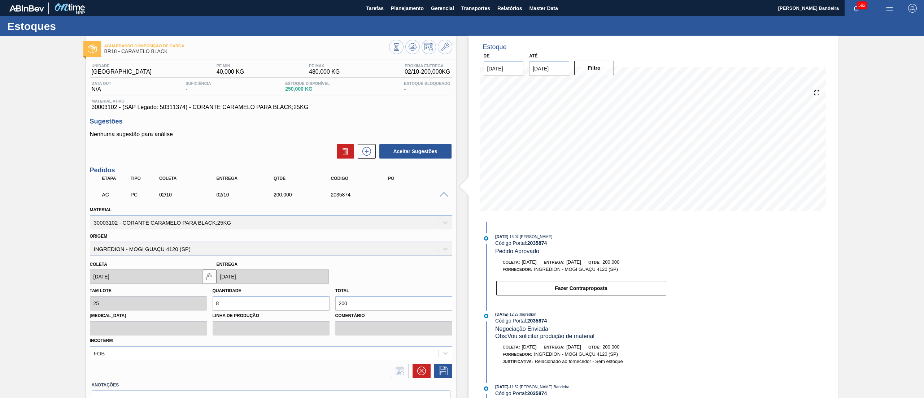
click at [440, 194] on span at bounding box center [444, 194] width 9 height 5
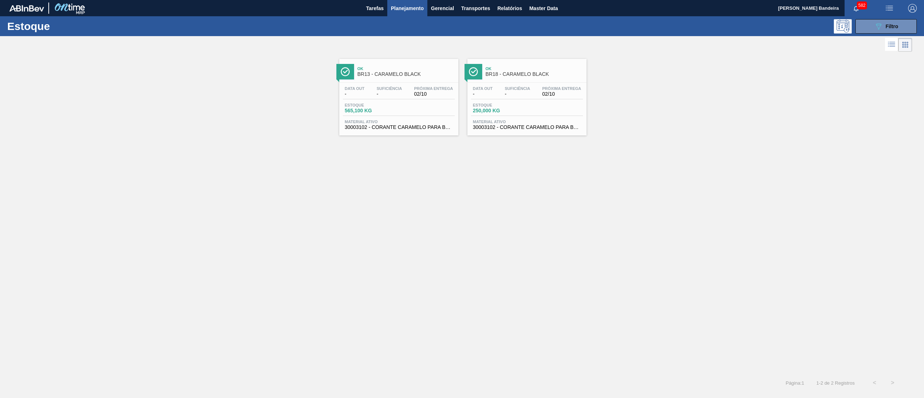
click at [412, 126] on span "30003102 - CORANTE CARAMELO PARA BLACK;25KG" at bounding box center [399, 127] width 108 height 5
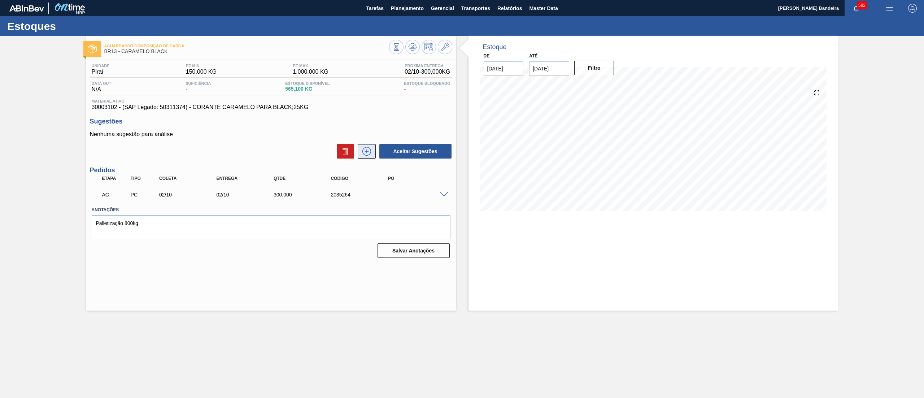
click at [371, 155] on icon at bounding box center [367, 151] width 12 height 9
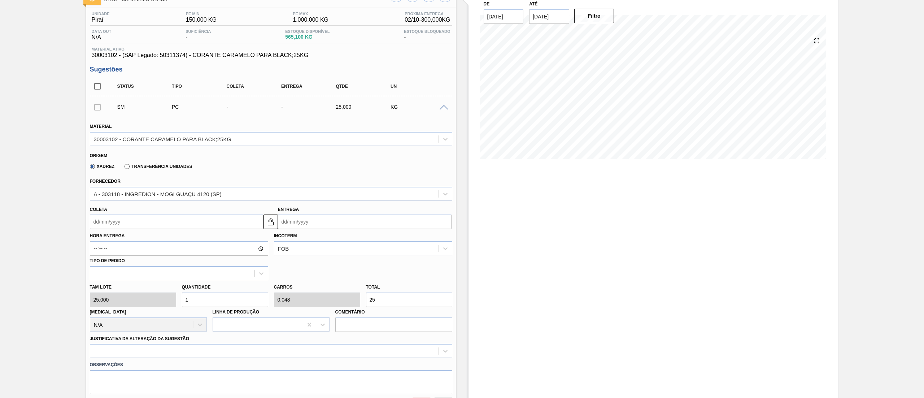
scroll to position [123, 0]
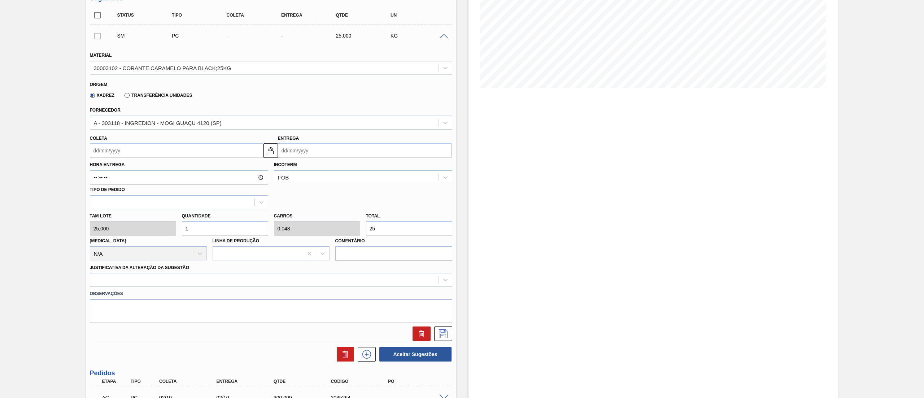
click at [134, 157] on input "Coleta" at bounding box center [177, 150] width 174 height 14
click at [110, 239] on div "29" at bounding box center [110, 238] width 10 height 10
type input "29/09/2025"
click at [270, 152] on img at bounding box center [270, 150] width 9 height 9
click at [310, 155] on input "07/10/2025" at bounding box center [365, 150] width 174 height 14
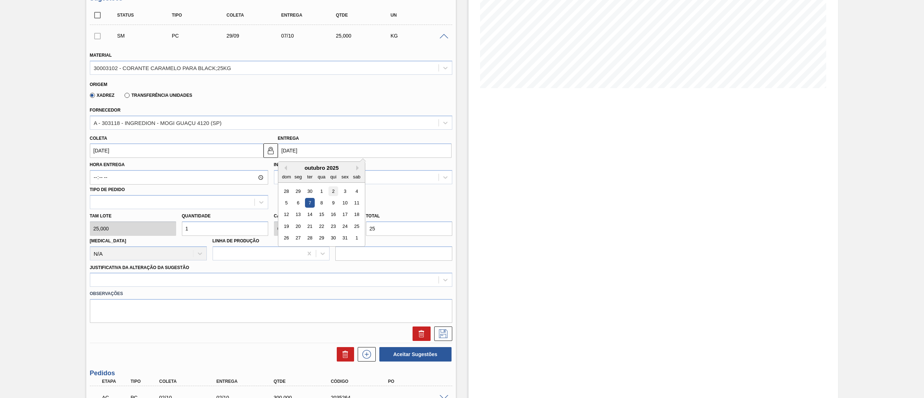
click at [331, 192] on div "2" at bounding box center [333, 191] width 10 height 10
type input "[DATE]"
click at [271, 151] on img at bounding box center [270, 150] width 9 height 9
click at [119, 232] on div "Tam lote 25,000 Quantidade 1 Carros 0,048 Total 25 Doca N/A Linha de Produção C…" at bounding box center [271, 235] width 368 height 52
type input "12"
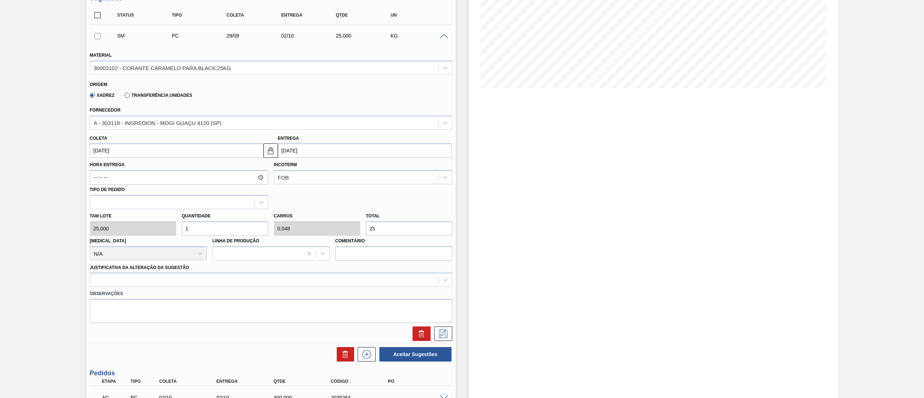
type input "0,571"
type input "300"
click at [120, 234] on div "Tam lote 25,000 Quantidade 12 Carros 0,571 Total 300 Doca N/A Linha de Produção…" at bounding box center [271, 235] width 368 height 52
type input "2"
type input "0,095"
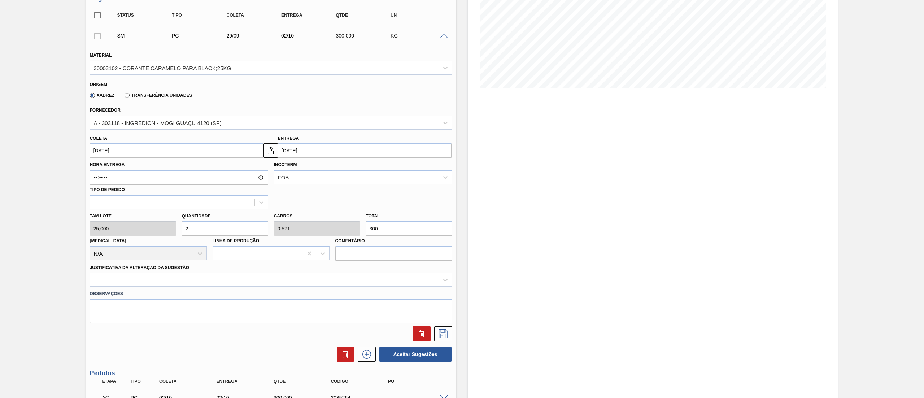
type input "50"
type input "0"
type input "3"
type input "0,143"
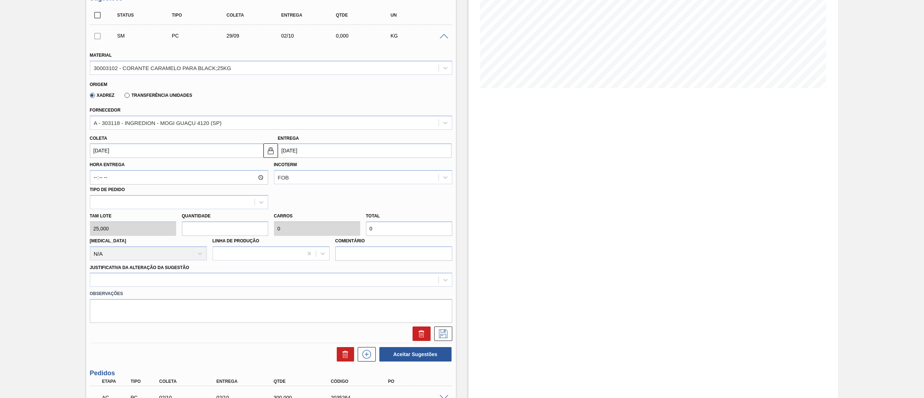
type input "75"
type input "30"
type input "1,429"
type input "750"
type input "3"
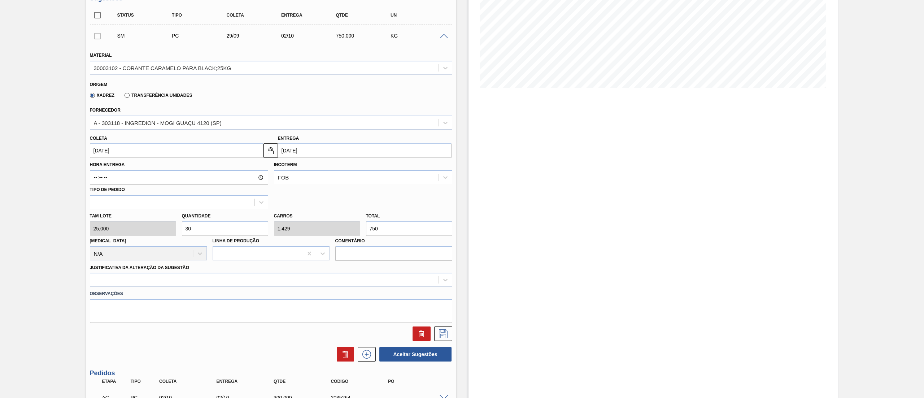
type input "0,143"
type input "75"
type input "0"
type input "2"
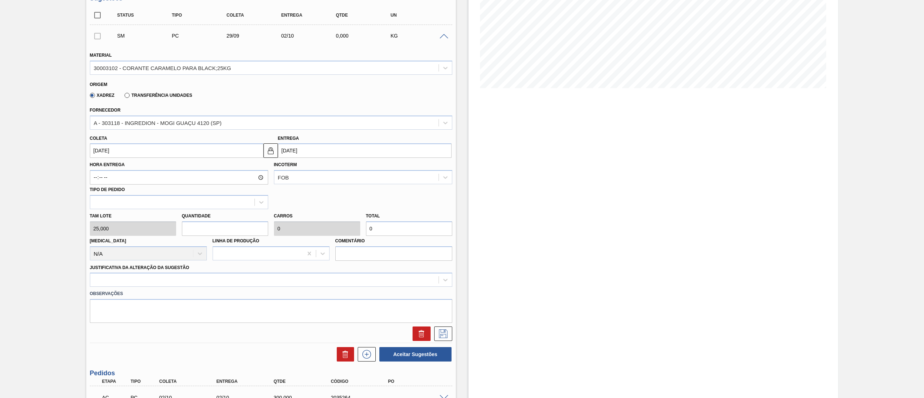
type input "0,095"
type input "50"
type input "24"
type input "1,143"
type input "600"
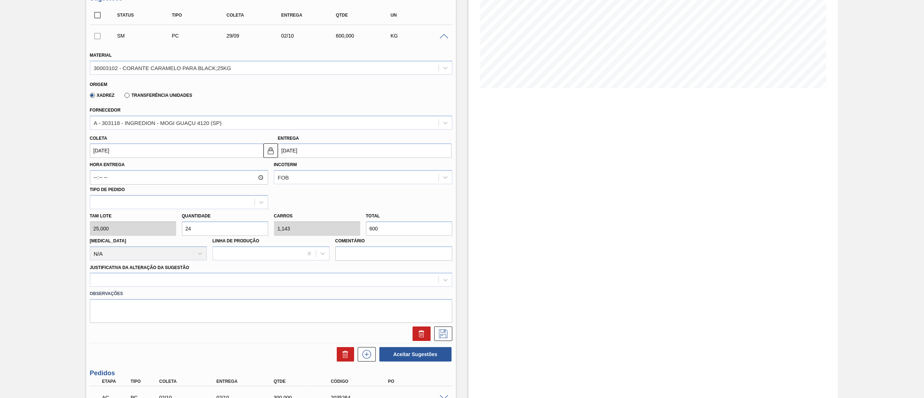
click at [156, 232] on div "Tam lote 25,000 Quantidade 24 Carros 1,143 Total 600 Doca N/A Linha de Produção…" at bounding box center [271, 235] width 368 height 52
type input "2"
type input "0,095"
type input "50"
type input "20"
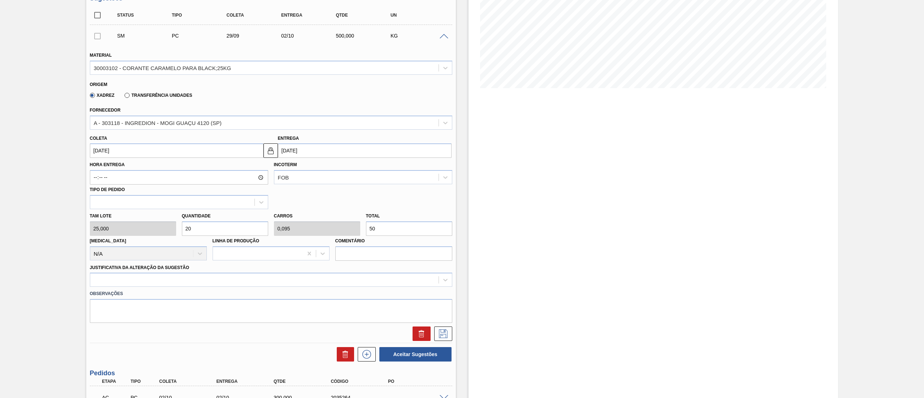
type input "0,952"
type input "500"
type input "2"
type input "0,095"
type input "50"
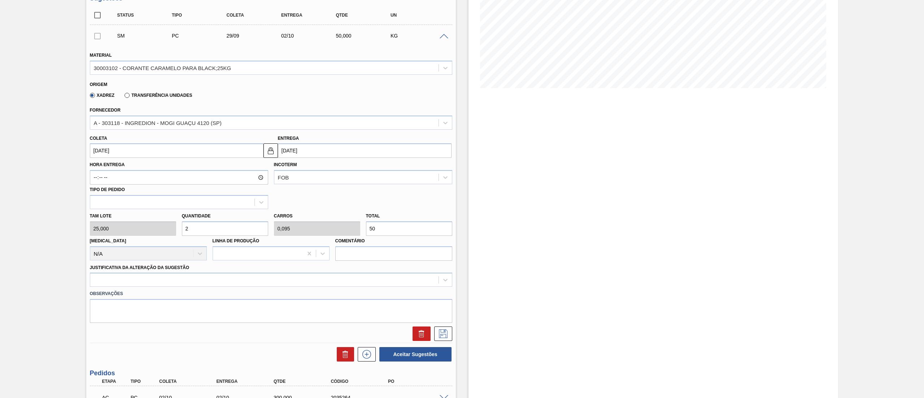
type input "0"
type input "1"
type input "0,048"
type input "25"
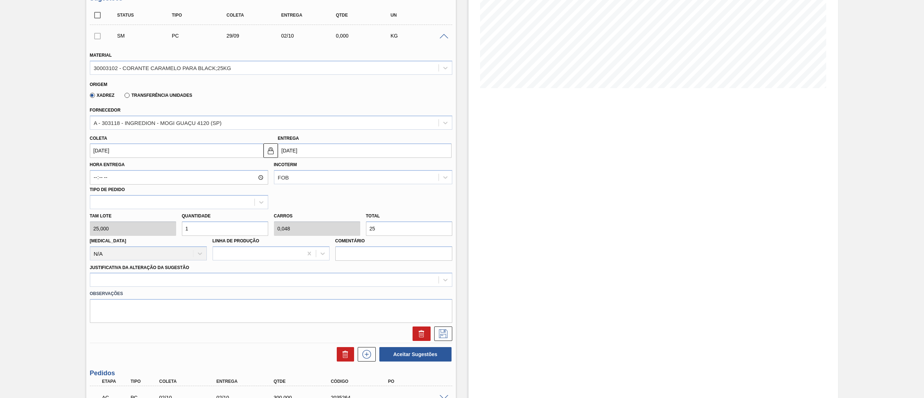
type input "18"
type input "0,857"
type input "450"
type input "18"
click at [164, 280] on div at bounding box center [264, 280] width 348 height 10
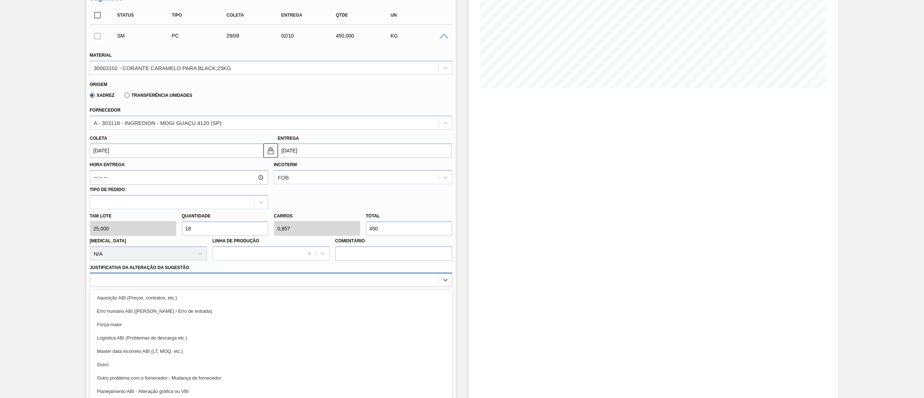
scroll to position [126, 0]
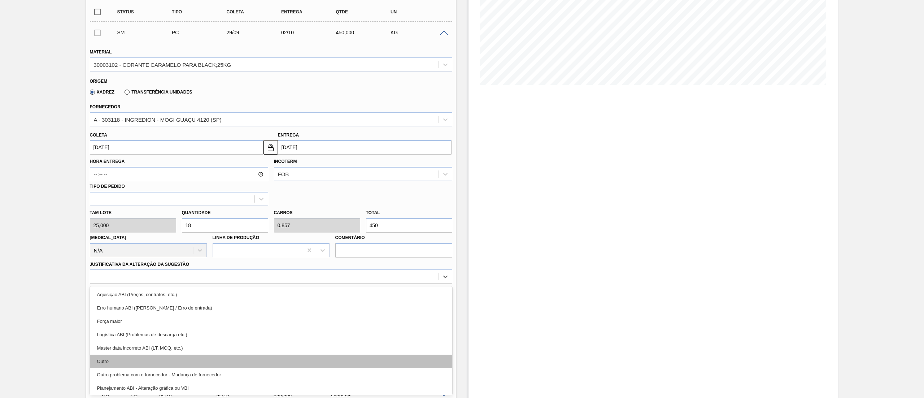
click at [142, 357] on div "Outro" at bounding box center [271, 361] width 362 height 13
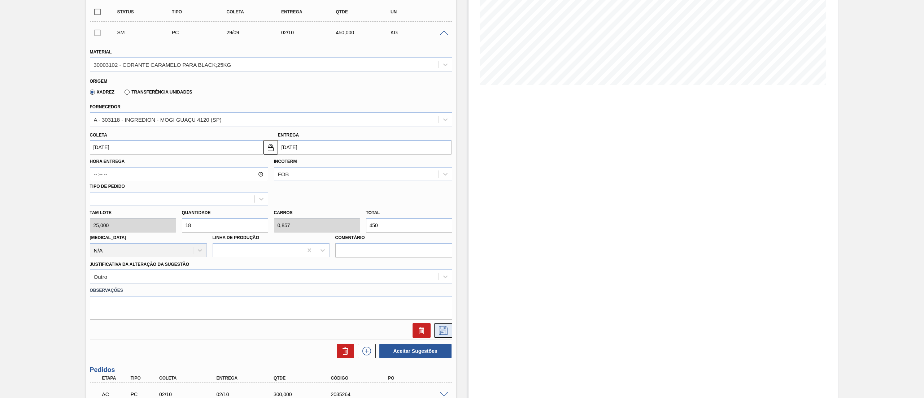
click at [444, 333] on icon at bounding box center [444, 330] width 12 height 9
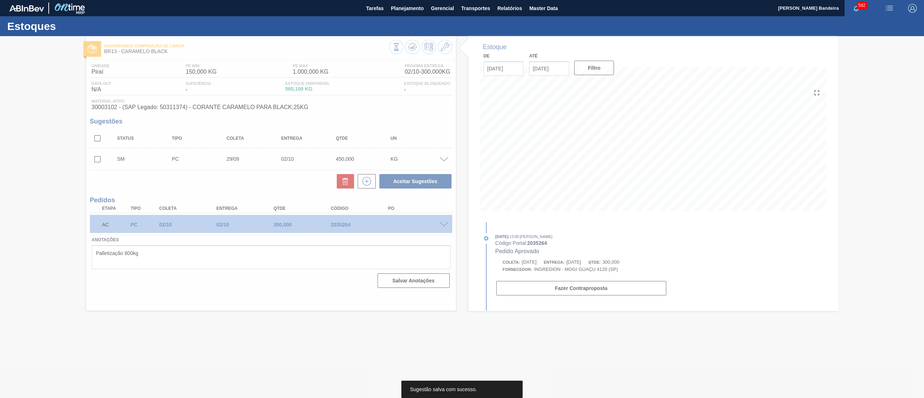
scroll to position [0, 0]
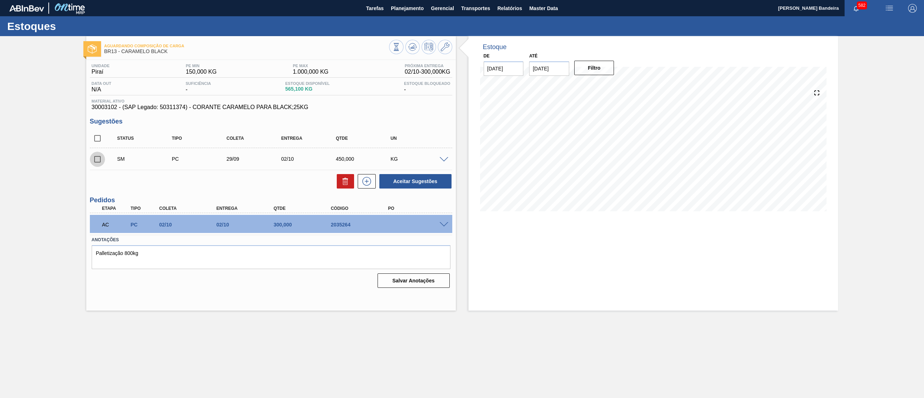
click at [101, 160] on input "checkbox" at bounding box center [97, 159] width 15 height 15
click at [405, 183] on button "Aceitar Sugestões" at bounding box center [415, 181] width 72 height 14
checkbox input "false"
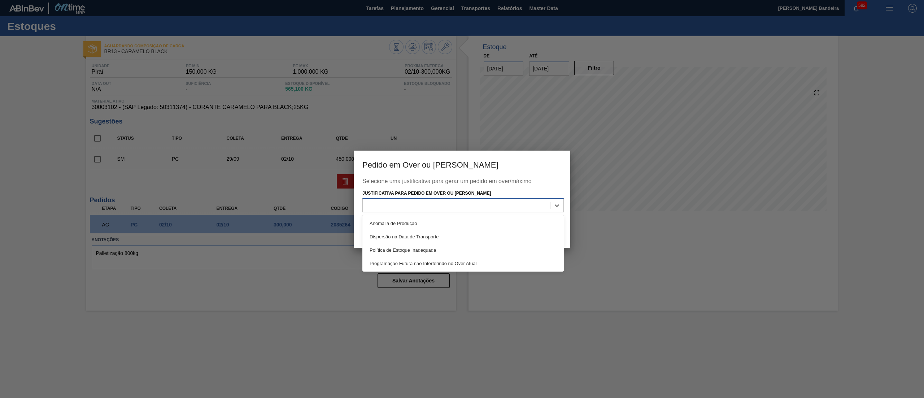
click at [514, 206] on div at bounding box center [456, 205] width 187 height 10
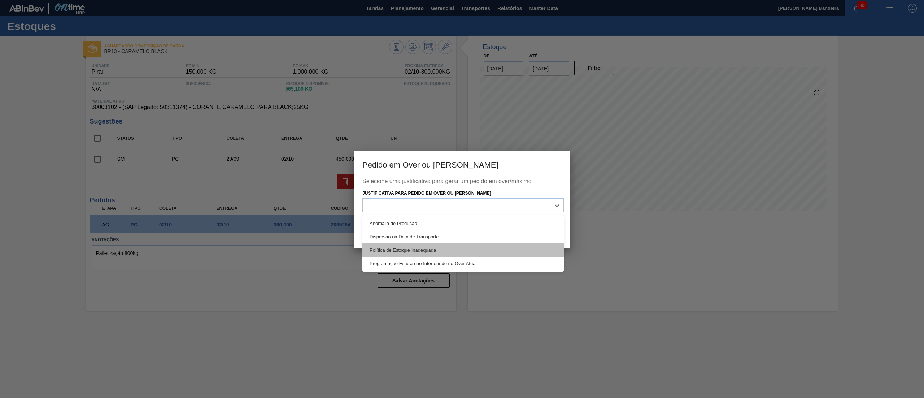
click at [456, 248] on div "Política de Estoque Inadequada" at bounding box center [462, 249] width 201 height 13
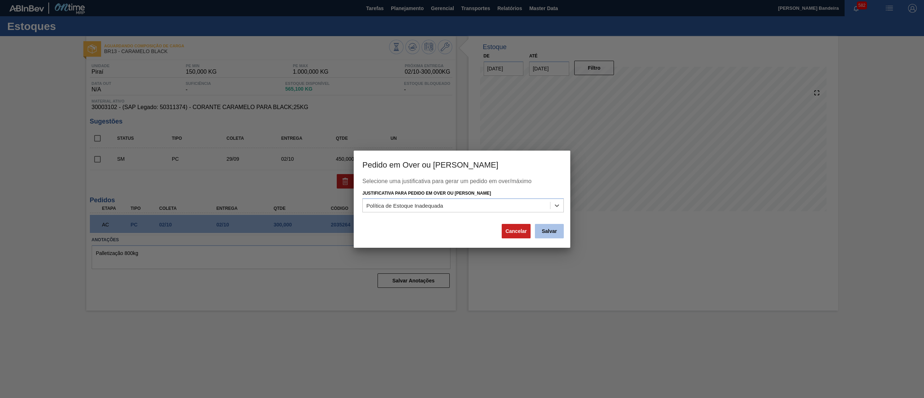
click at [554, 227] on button "Salvar" at bounding box center [549, 231] width 29 height 14
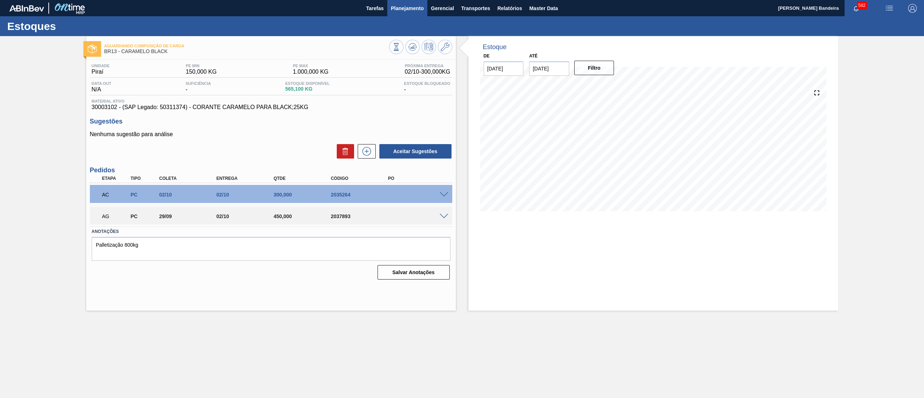
click at [414, 2] on button "Planejamento" at bounding box center [407, 8] width 40 height 16
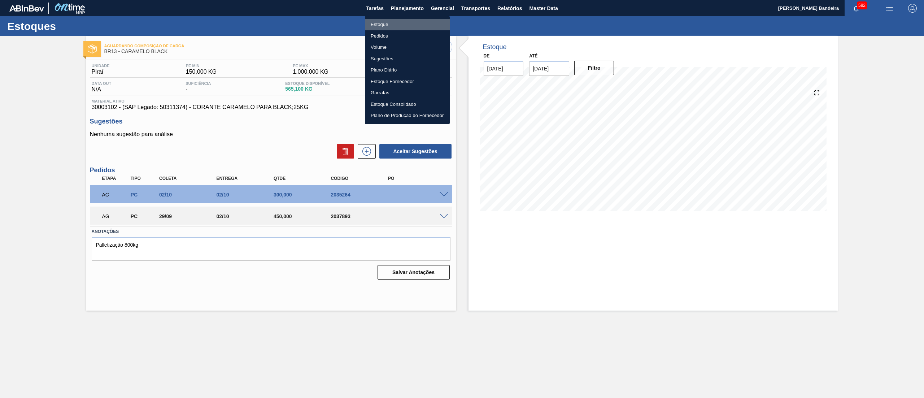
click at [390, 20] on li "Estoque" at bounding box center [407, 25] width 85 height 12
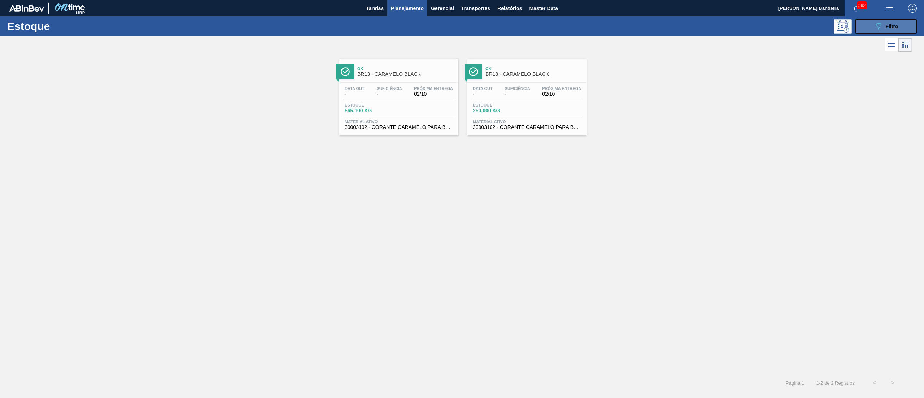
click at [881, 29] on icon "089F7B8B-B2A5-4AFE-B5C0-19BA573D28AC" at bounding box center [878, 26] width 9 height 9
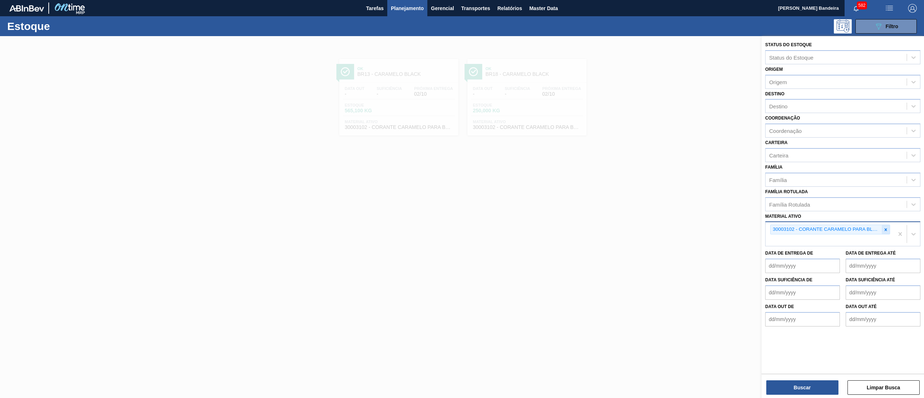
click at [887, 228] on icon at bounding box center [885, 229] width 5 height 5
paste ativo "30031881"
type ativo "30031881"
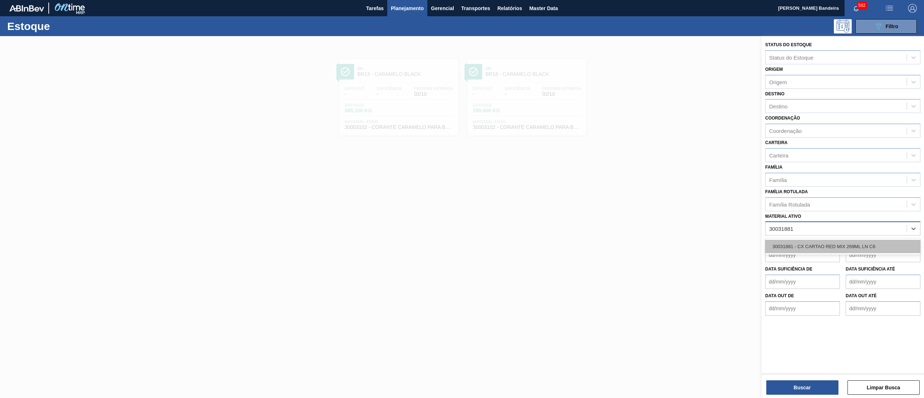
click at [833, 247] on div "30031881 - CX CARTAO RED MIX 269ML LN C6" at bounding box center [842, 246] width 155 height 13
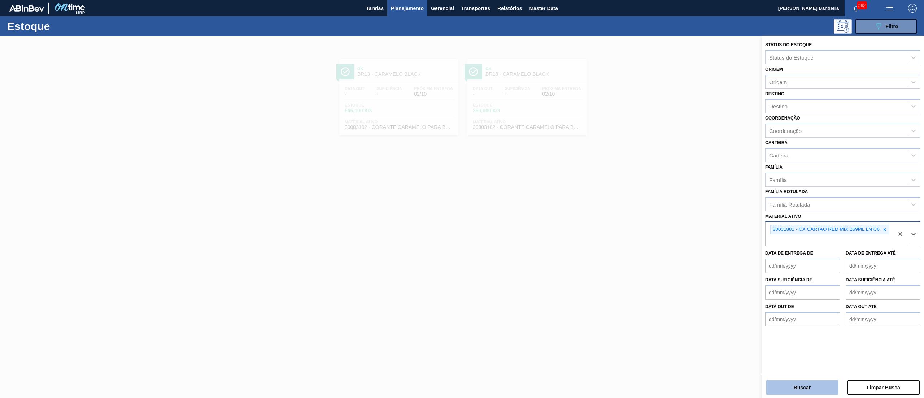
click at [802, 387] on button "Buscar" at bounding box center [803, 387] width 72 height 14
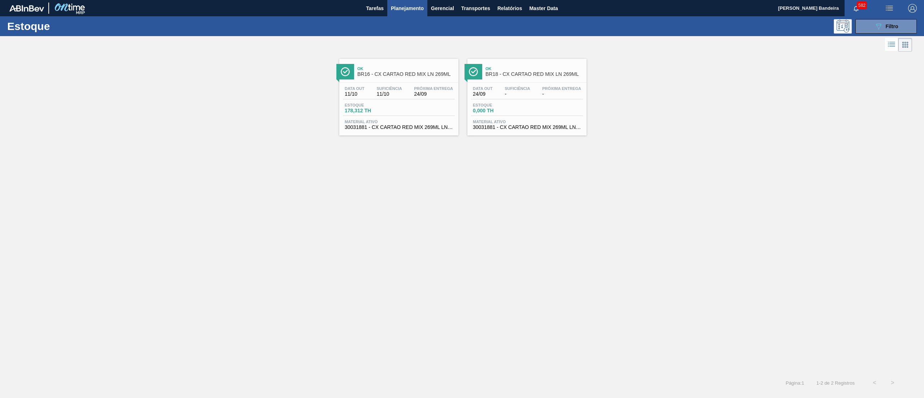
click at [420, 129] on span "30031881 - CX CARTAO RED MIX 269ML LN C6" at bounding box center [399, 127] width 108 height 5
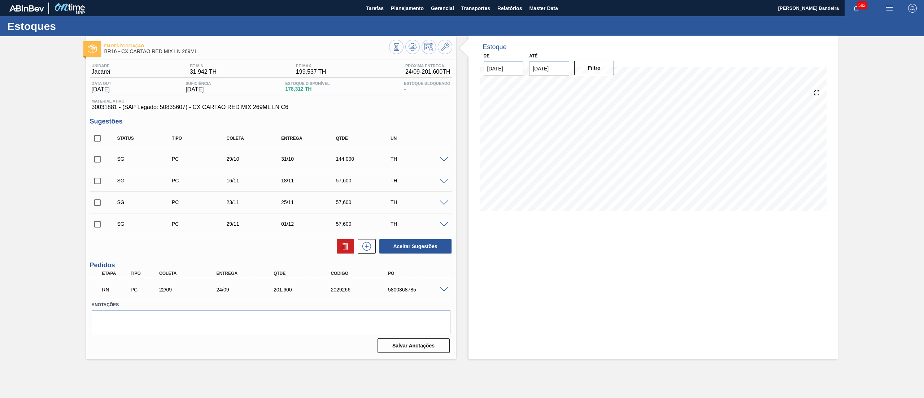
click at [441, 287] on span at bounding box center [444, 289] width 9 height 5
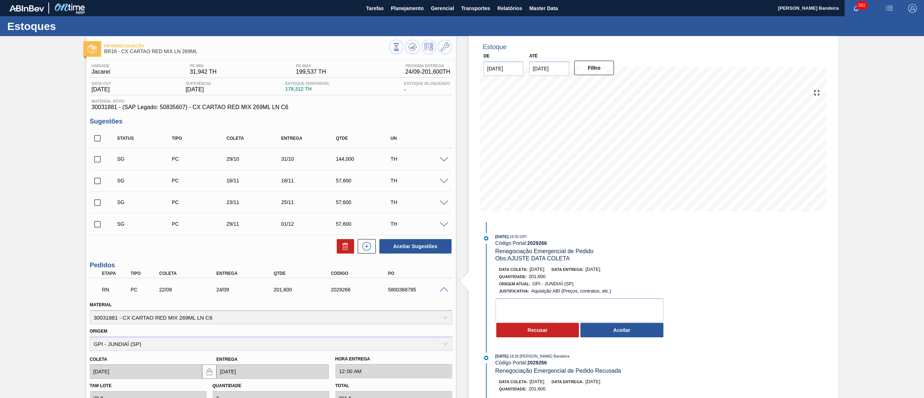
scroll to position [136, 0]
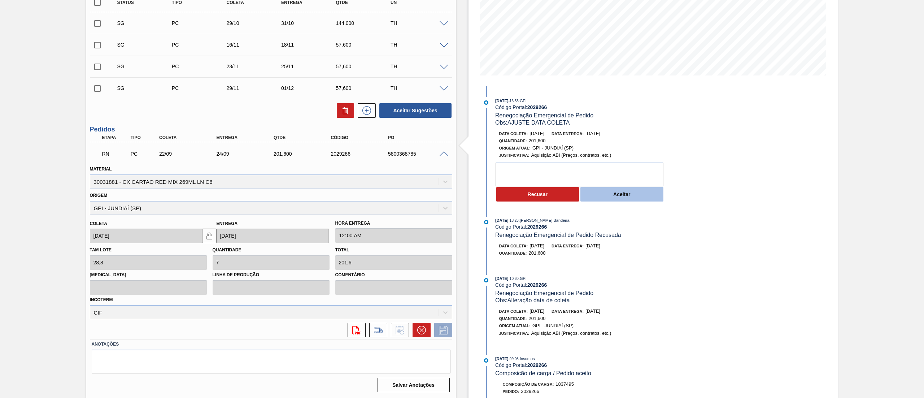
click at [615, 191] on button "Aceitar" at bounding box center [622, 194] width 83 height 14
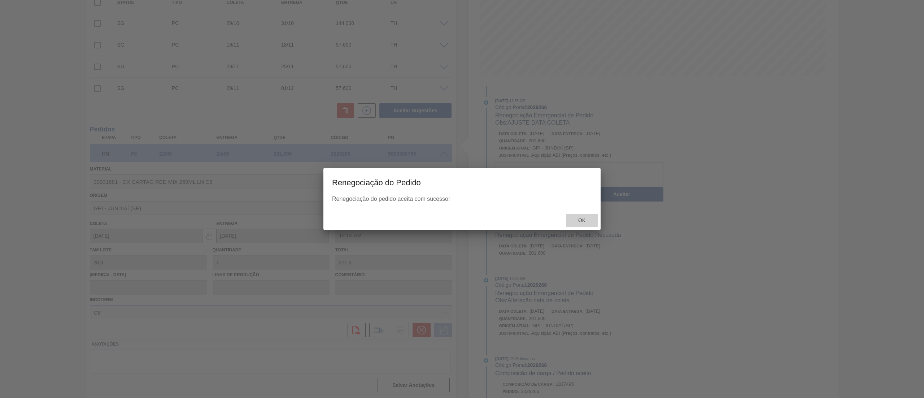
click at [575, 226] on div "Ok" at bounding box center [582, 220] width 32 height 13
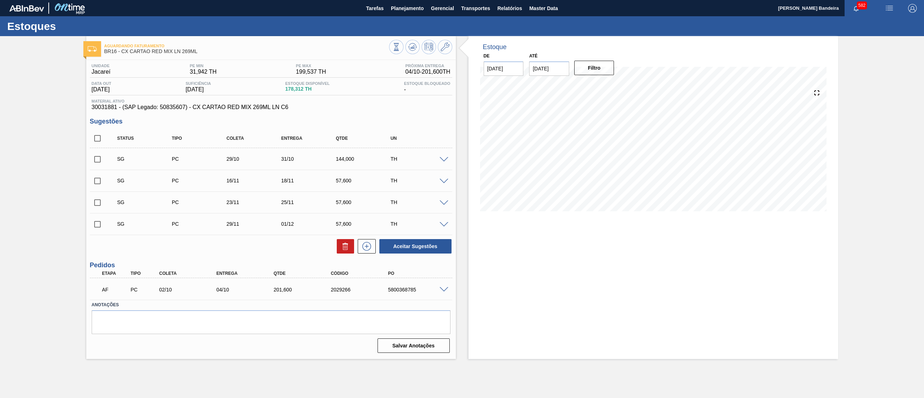
click at [440, 288] on span at bounding box center [444, 289] width 9 height 5
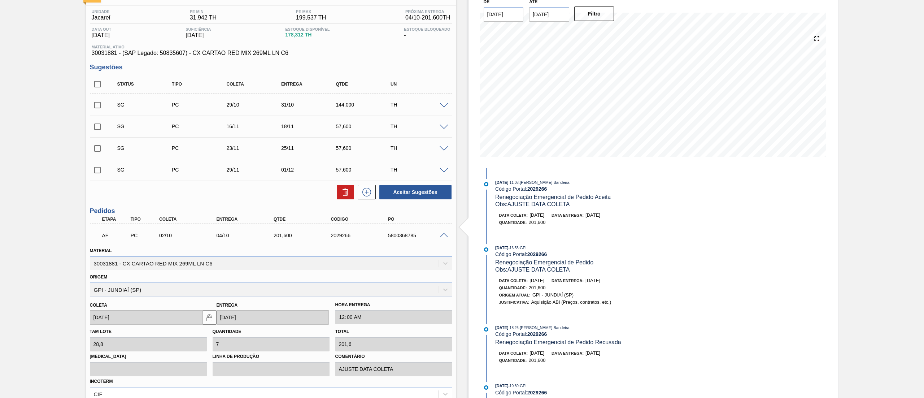
scroll to position [136, 0]
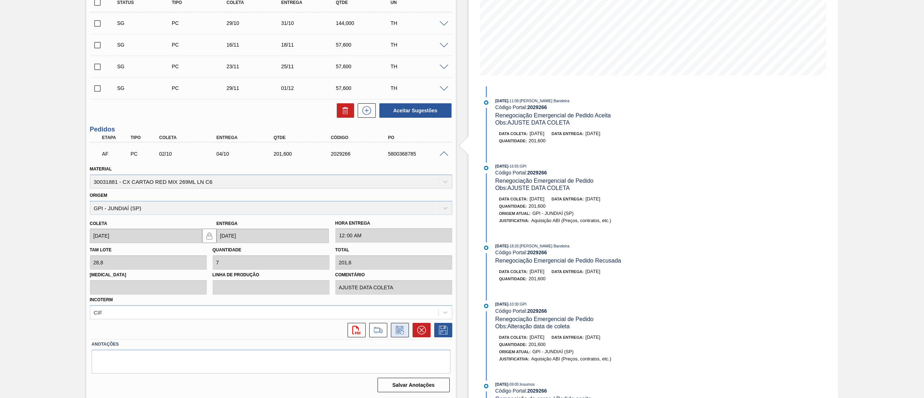
click at [400, 330] on icon at bounding box center [399, 331] width 5 height 4
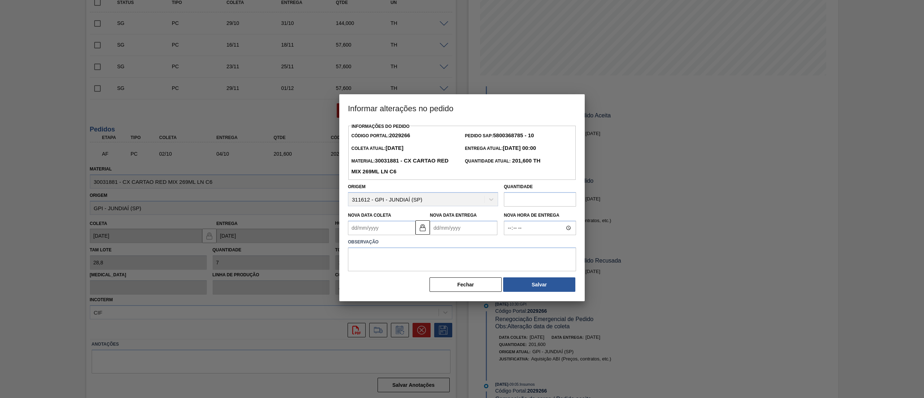
click at [542, 207] on input "text" at bounding box center [540, 199] width 72 height 14
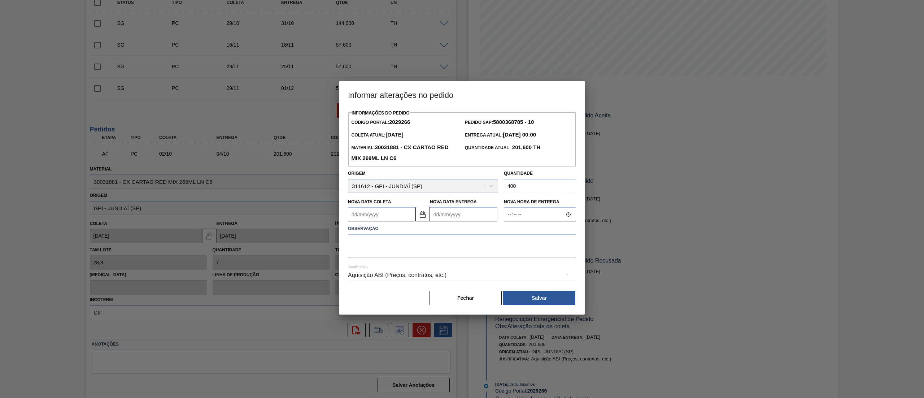
type input "400"
click at [434, 239] on textarea at bounding box center [462, 246] width 228 height 24
type textarea "aumento de volume"
click at [522, 291] on div "Informações do Pedido Código Portal: 2029266 Pedido SAP: 5800368785 - 10 Coleta…" at bounding box center [462, 207] width 228 height 198
click at [528, 299] on button "Salvar" at bounding box center [539, 298] width 72 height 14
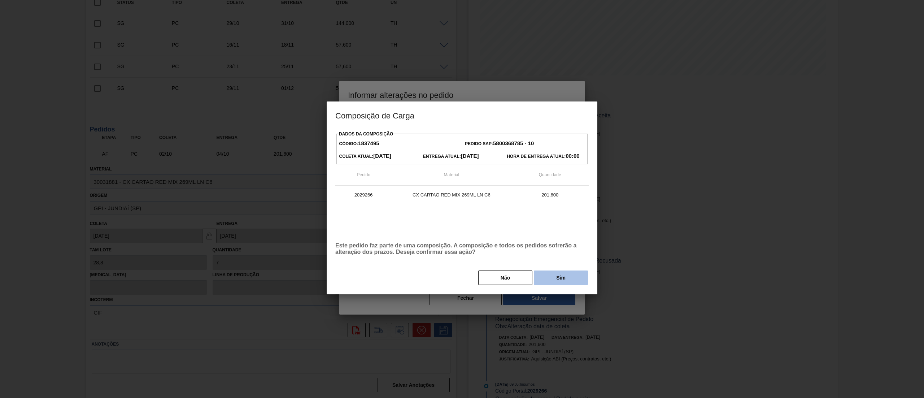
click at [539, 277] on button "Sim" at bounding box center [561, 277] width 54 height 14
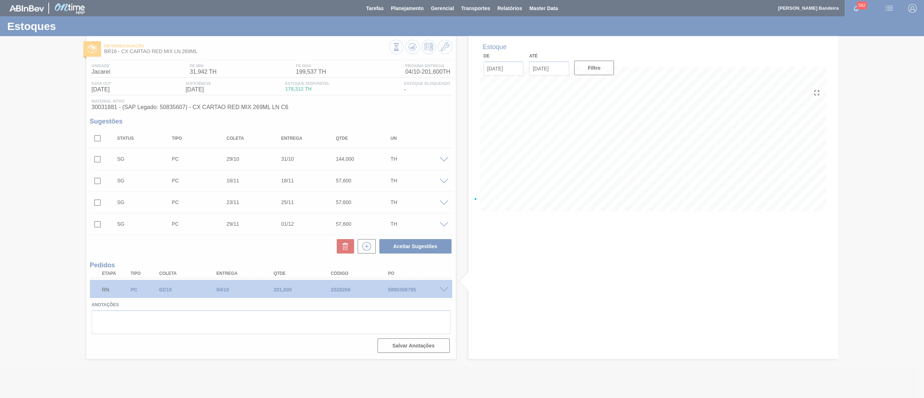
scroll to position [0, 0]
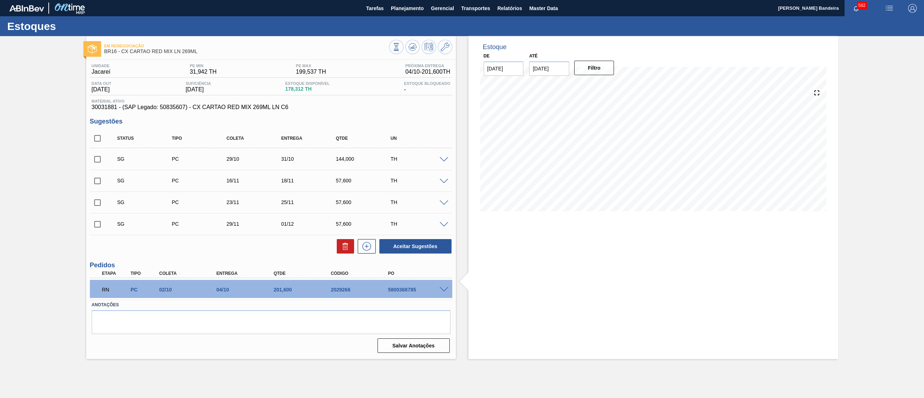
click at [443, 290] on span at bounding box center [444, 289] width 9 height 5
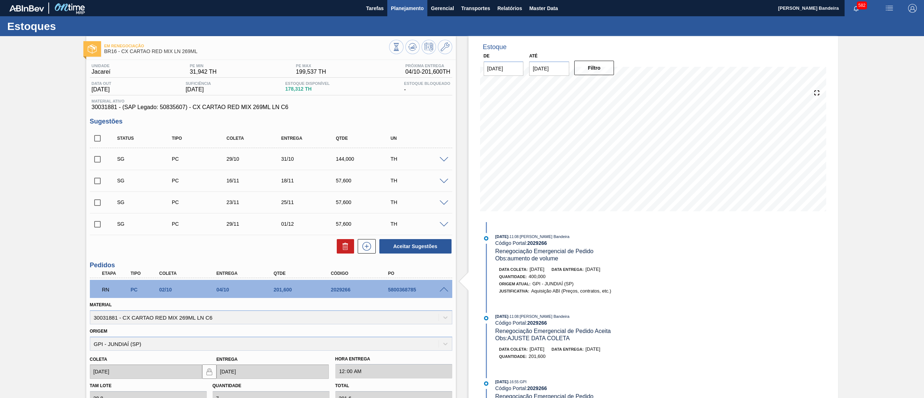
click at [412, 12] on span "Planejamento" at bounding box center [407, 8] width 33 height 9
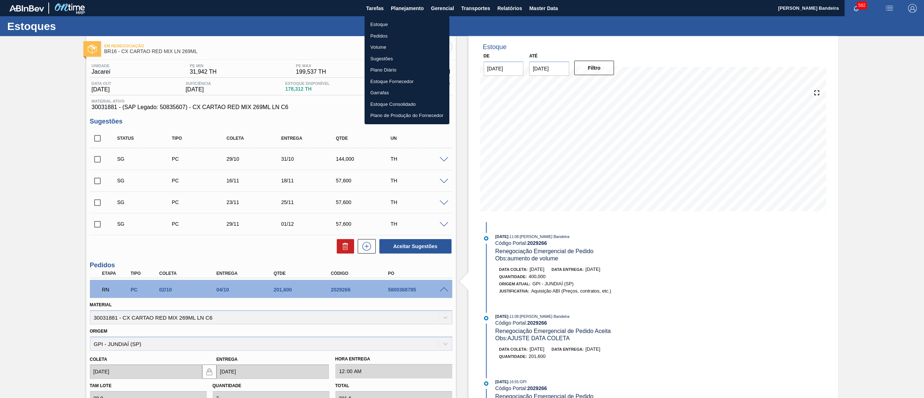
click at [409, 20] on li "Estoque" at bounding box center [407, 25] width 85 height 12
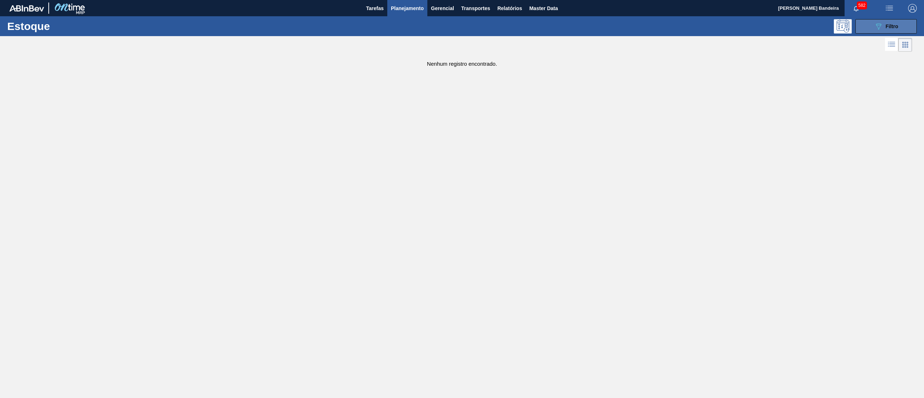
click at [888, 29] on div "089F7B8B-B2A5-4AFE-B5C0-19BA573D28AC Filtro" at bounding box center [886, 26] width 24 height 9
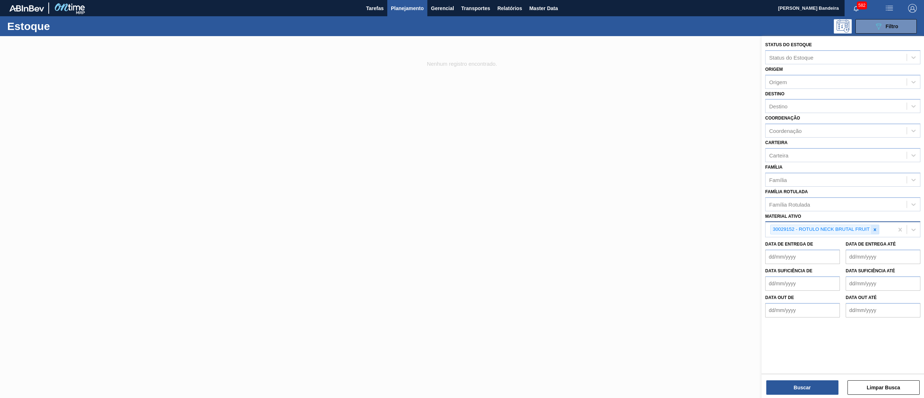
click at [874, 227] on icon at bounding box center [875, 229] width 5 height 5
paste ativo "RÓTULO PLÁSTICO SUKITA UVA MISTA 2L H"
type ativo "RÓTULO PLÁSTICO SUKITA UVA MISTA 2L H"
click at [834, 205] on div "Família Rotulada" at bounding box center [836, 204] width 141 height 10
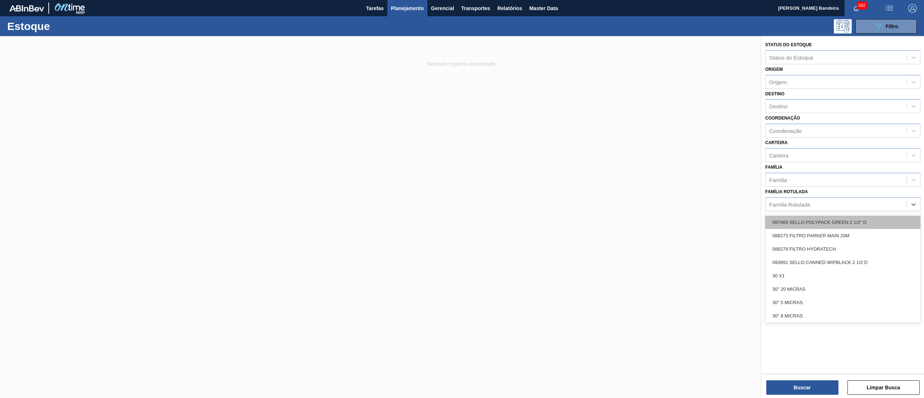
paste Rotulada "RÓTULO PLÁSTICO SUKITA UVA MISTA 2L H"
type Rotulada "RÓTULO PLÁSTICO SUKITA UVA MISTA 2L H"
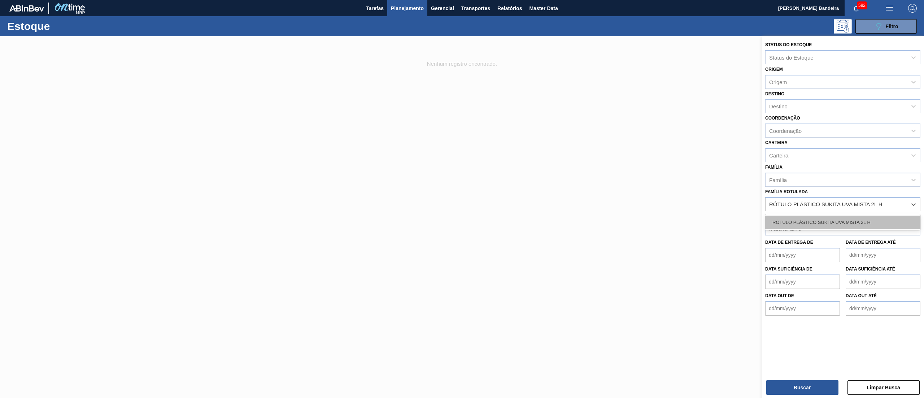
click at [835, 219] on div "RÓTULO PLÁSTICO SUKITA UVA MISTA 2L H" at bounding box center [842, 222] width 155 height 13
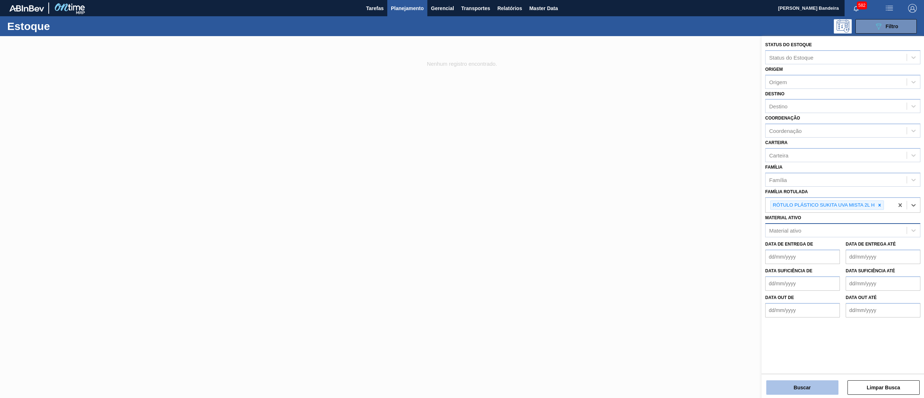
click at [786, 386] on button "Buscar" at bounding box center [803, 387] width 72 height 14
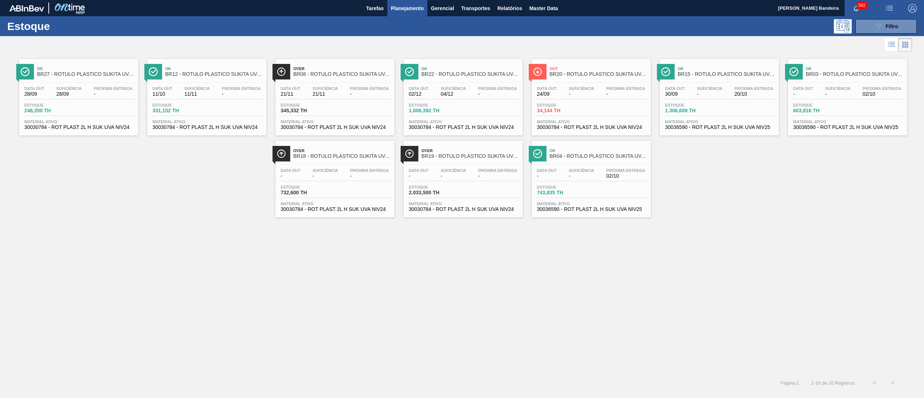
click at [466, 212] on span "30030784 - ROT PLAST 2L H SUK UVA NIV24" at bounding box center [463, 209] width 108 height 5
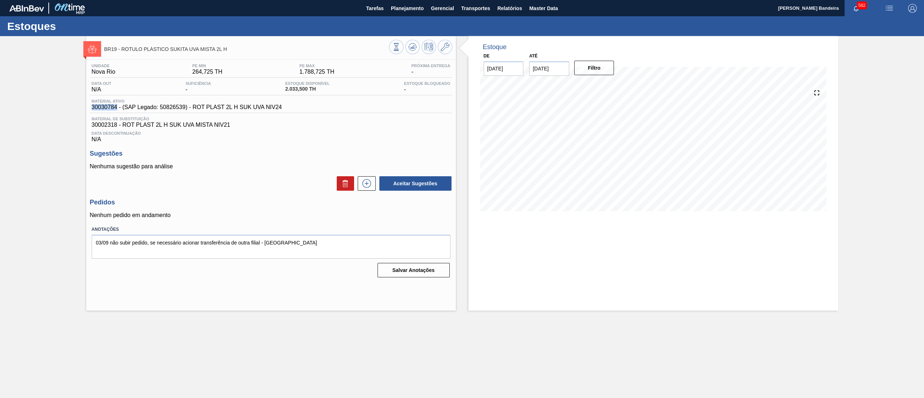
drag, startPoint x: 89, startPoint y: 108, endPoint x: 117, endPoint y: 108, distance: 28.2
click at [117, 108] on div "Unidade Nova Rio PE MIN 264,725 TH PE MAX 1.788,725 TH Próxima Entrega - Data o…" at bounding box center [271, 170] width 370 height 220
copy span "30030784"
click at [399, 4] on span "Planejamento" at bounding box center [407, 8] width 33 height 9
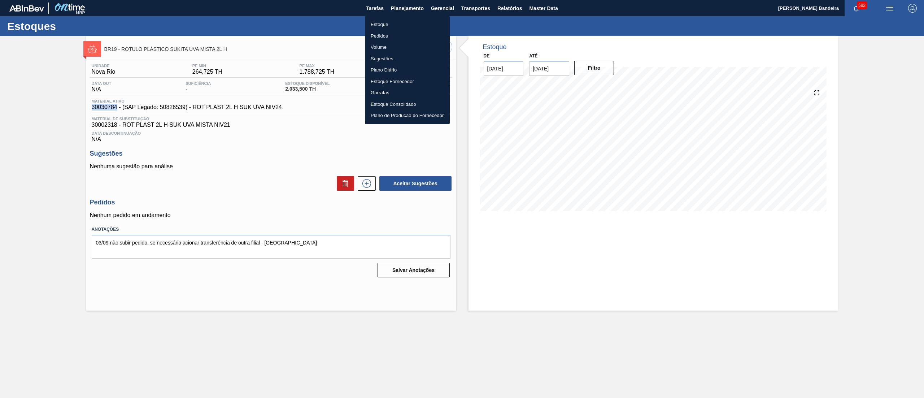
click at [386, 27] on li "Estoque" at bounding box center [407, 25] width 85 height 12
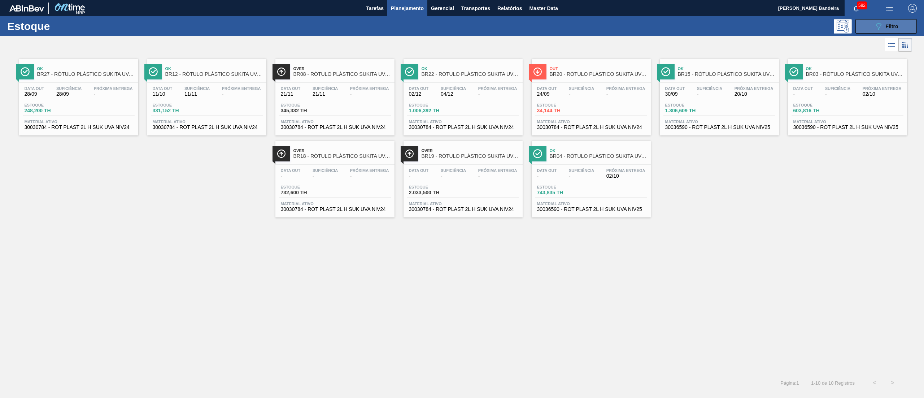
click at [871, 29] on button "089F7B8B-B2A5-4AFE-B5C0-19BA573D28AC Filtro" at bounding box center [886, 26] width 61 height 14
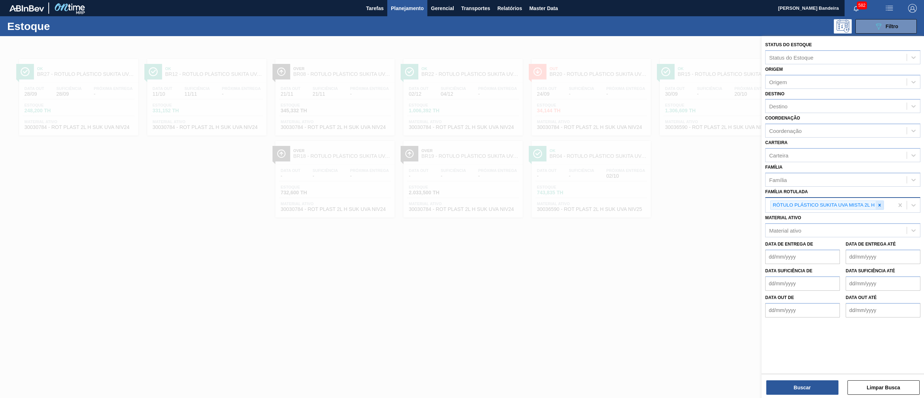
click at [884, 206] on div at bounding box center [880, 205] width 8 height 9
click at [416, 5] on span "Planejamento" at bounding box center [407, 8] width 33 height 9
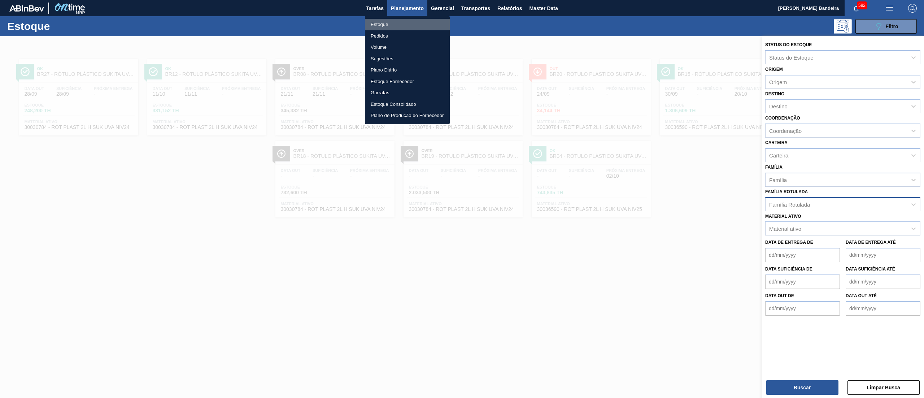
click at [404, 30] on li "Estoque" at bounding box center [407, 25] width 85 height 12
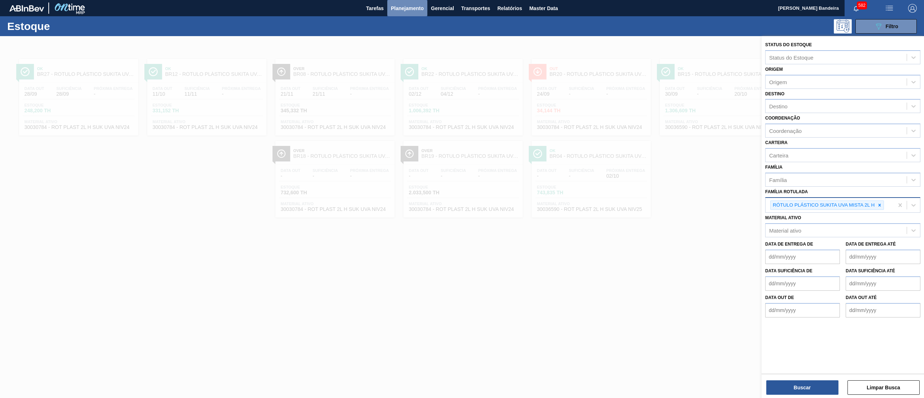
click at [401, 9] on span "Planejamento" at bounding box center [407, 8] width 33 height 9
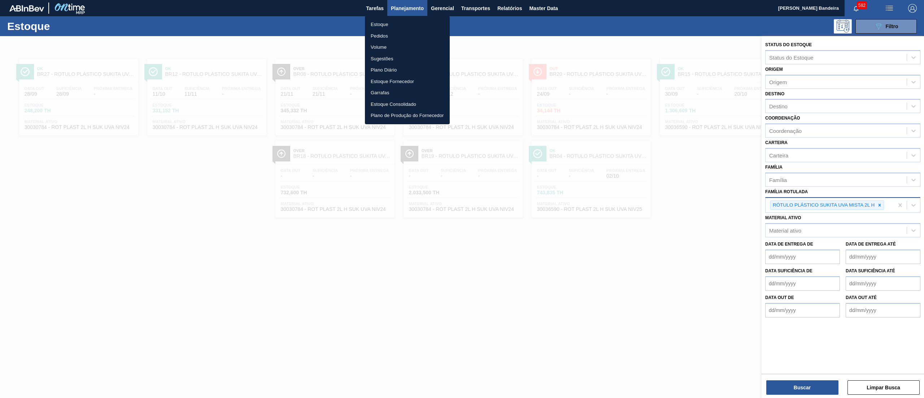
click at [833, 231] on div at bounding box center [462, 199] width 924 height 398
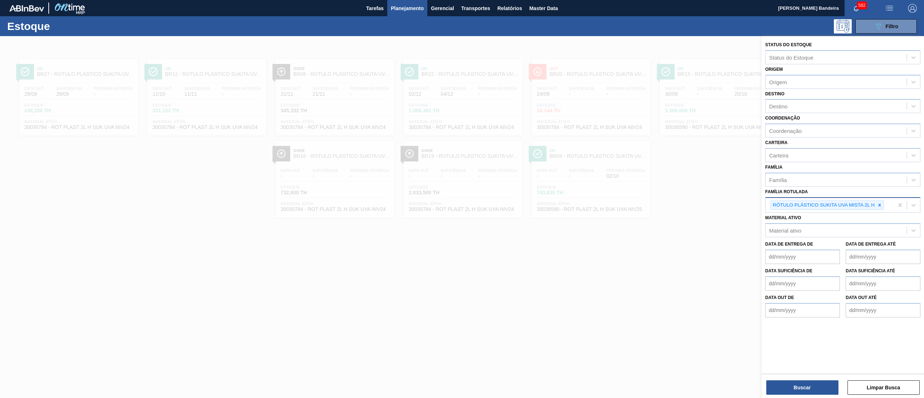
click at [833, 231] on div "Material ativo" at bounding box center [836, 230] width 141 height 10
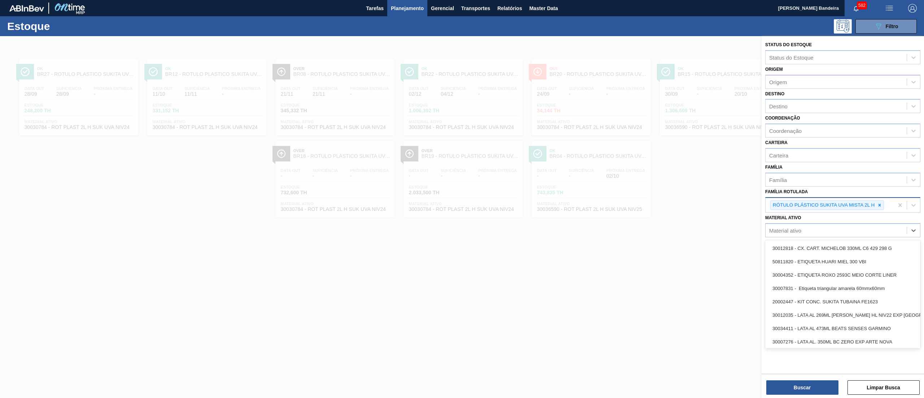
paste ativo "238841"
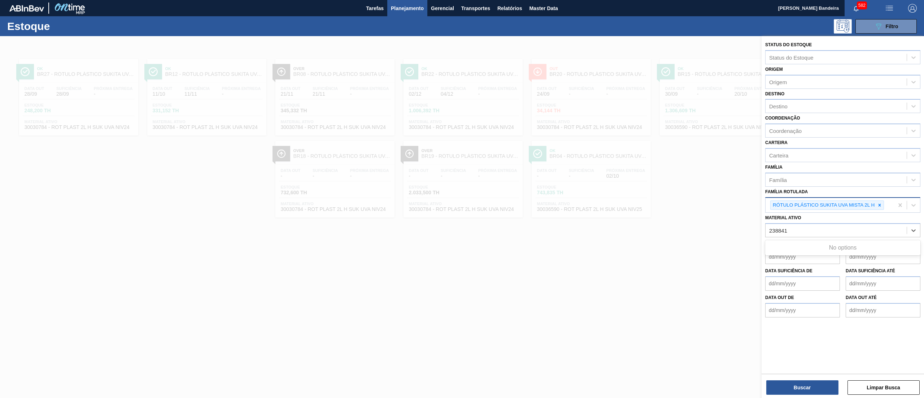
type ativo "238841"
click at [406, 13] on button "Planejamento" at bounding box center [407, 8] width 40 height 16
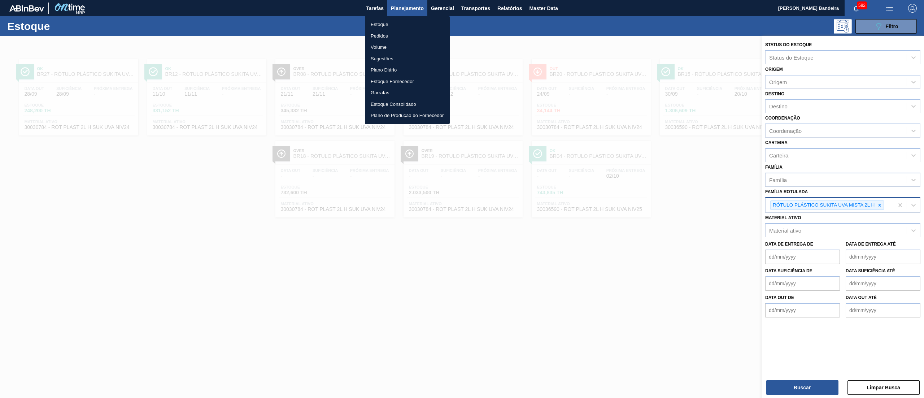
click at [802, 83] on div at bounding box center [462, 199] width 924 height 398
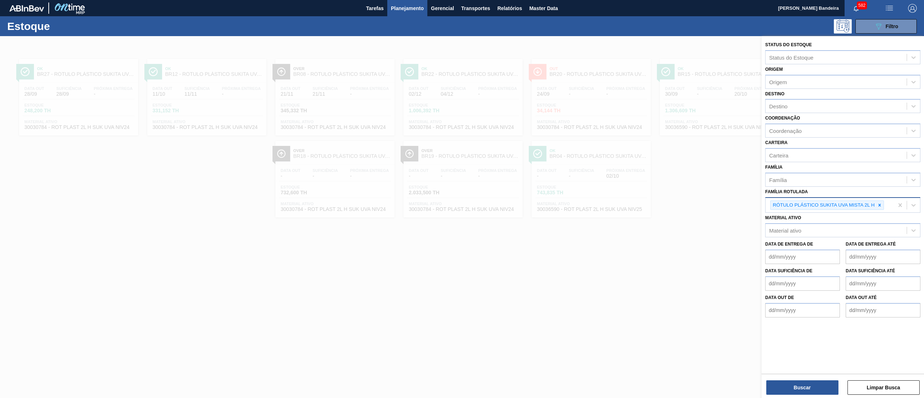
click at [802, 83] on div "Origem" at bounding box center [836, 82] width 141 height 10
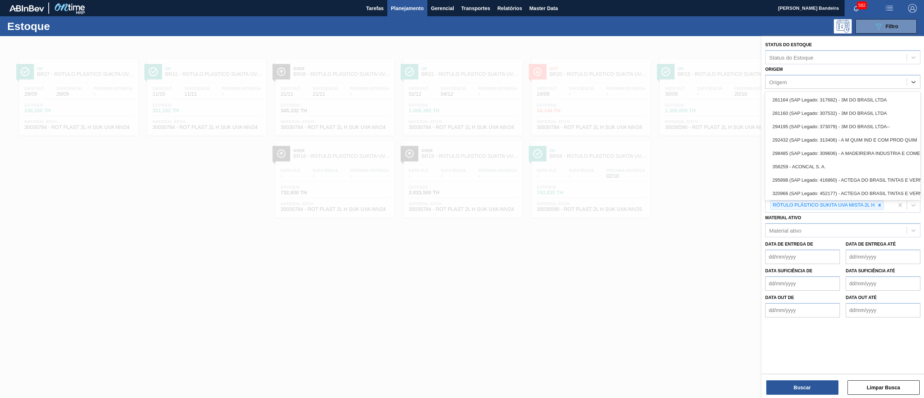
paste input "238841"
type input "238841"
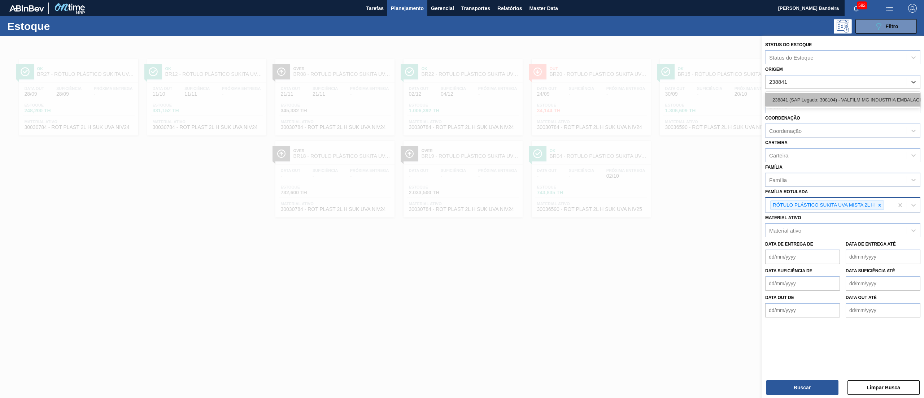
click at [802, 99] on div "238841 (SAP Legado: 308104) - VALFILM MG INDUSTRIA EMBALAGENS" at bounding box center [842, 99] width 155 height 13
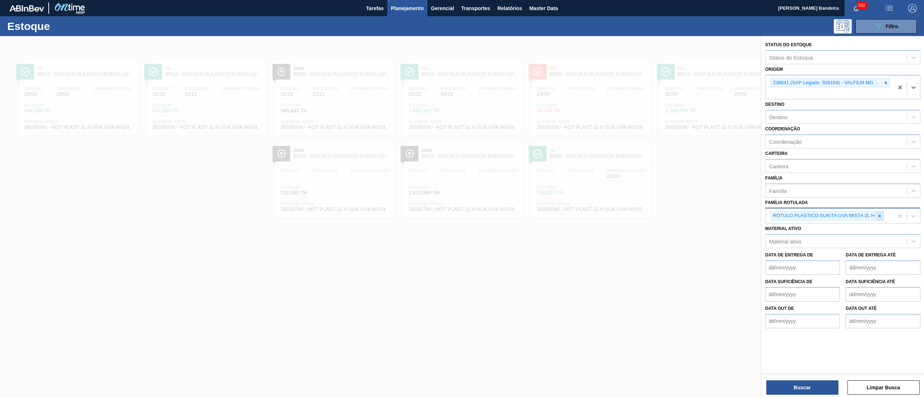
click at [881, 213] on icon at bounding box center [879, 215] width 5 height 5
click at [804, 391] on button "Buscar" at bounding box center [803, 387] width 72 height 14
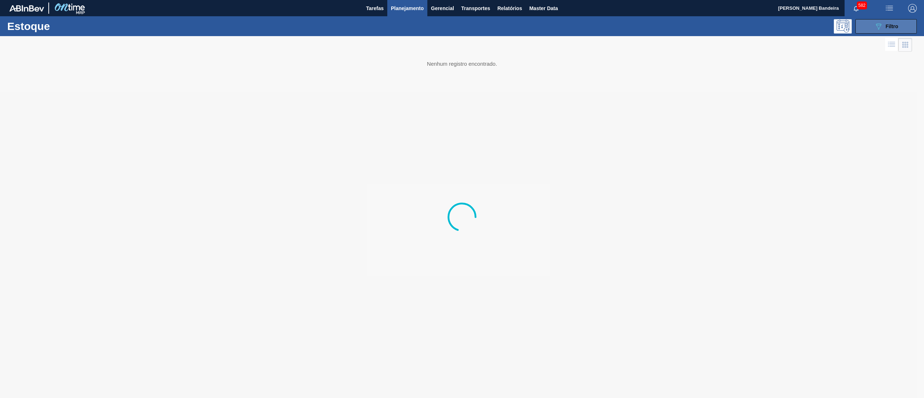
click at [878, 27] on icon "089F7B8B-B2A5-4AFE-B5C0-19BA573D28AC" at bounding box center [878, 26] width 9 height 9
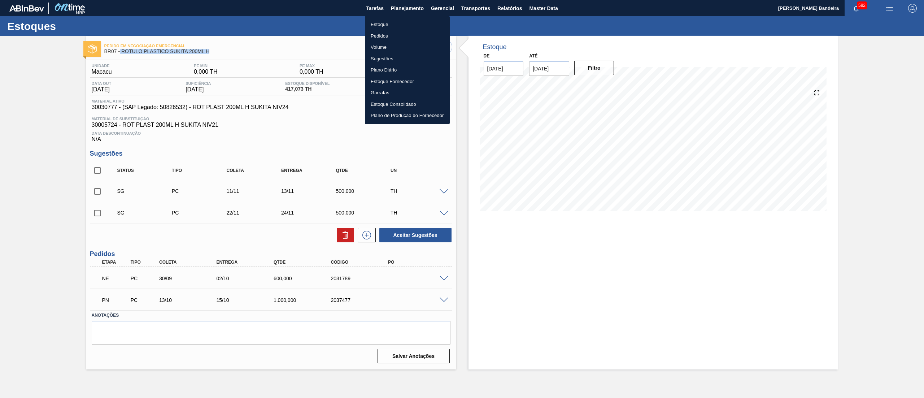
click at [403, 34] on li "Pedidos" at bounding box center [407, 36] width 85 height 12
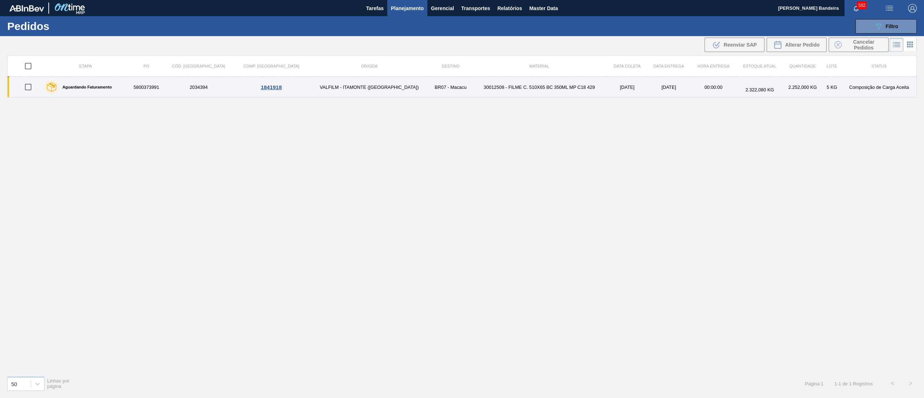
click at [472, 92] on td "30012508 - FILME C. 510X65 BC 350ML MP C18 429" at bounding box center [539, 87] width 136 height 21
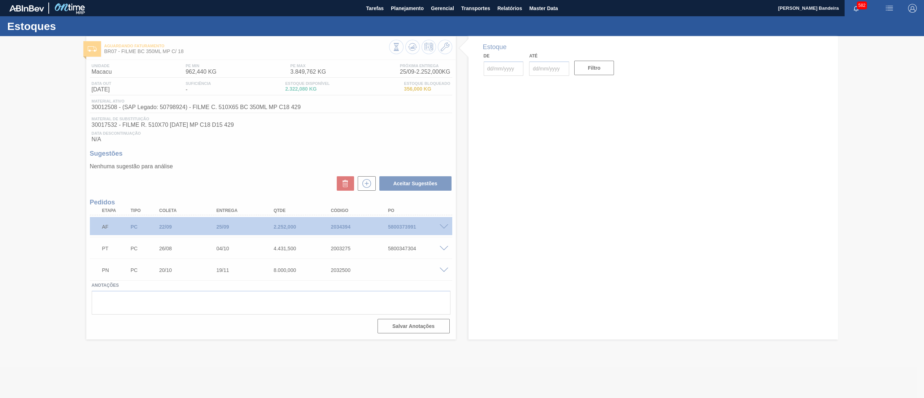
type input "[DATE]"
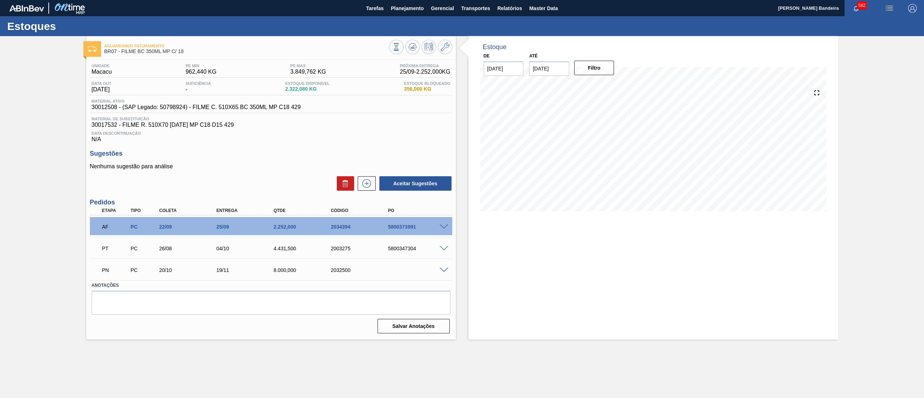
click at [445, 226] on span at bounding box center [444, 226] width 9 height 5
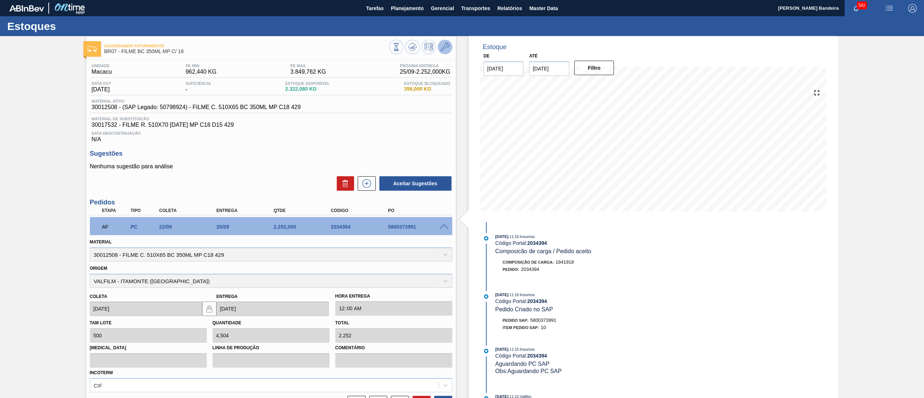
click at [440, 52] on button at bounding box center [445, 47] width 14 height 14
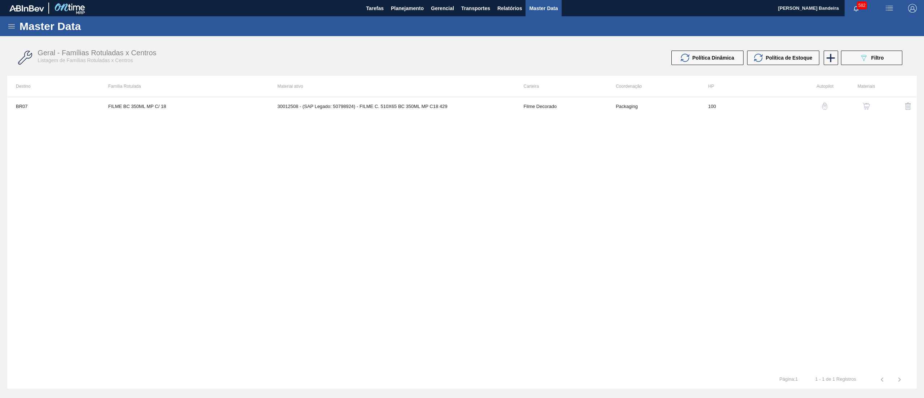
click at [865, 99] on button "button" at bounding box center [866, 105] width 17 height 17
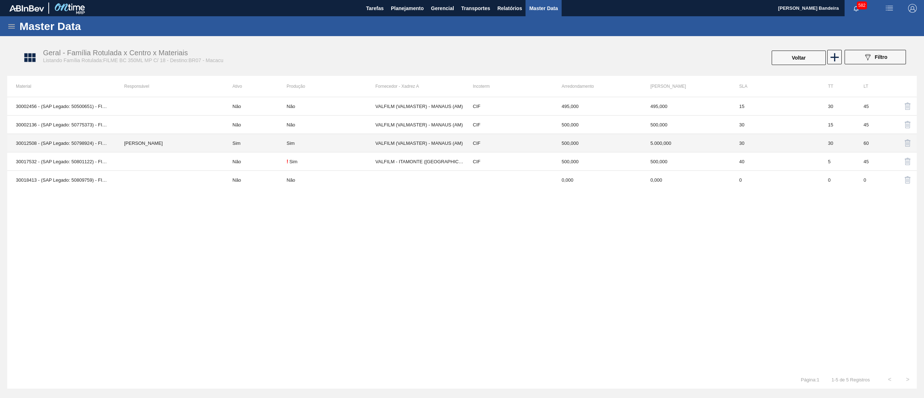
click at [402, 140] on td "VALFILM (VALMASTER) - MANAUS (AM)" at bounding box center [419, 143] width 89 height 18
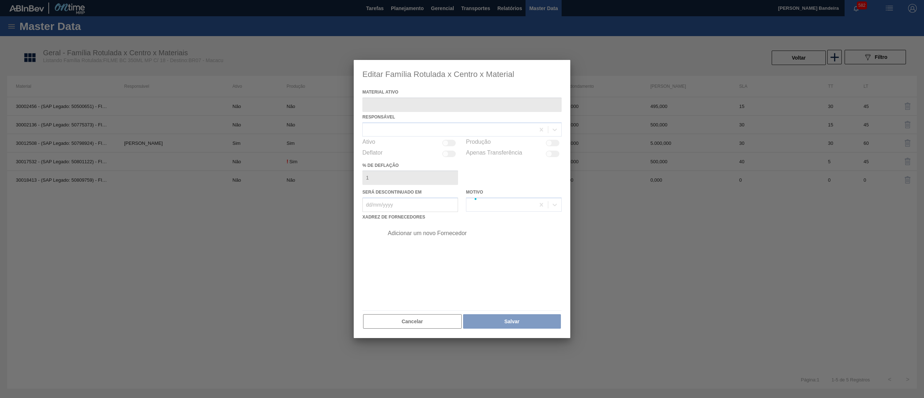
type ativo "30012508 - (SAP Legado: 50798924) - FILME C. 510X65 BC 350ML MP C18 429"
checkbox input "true"
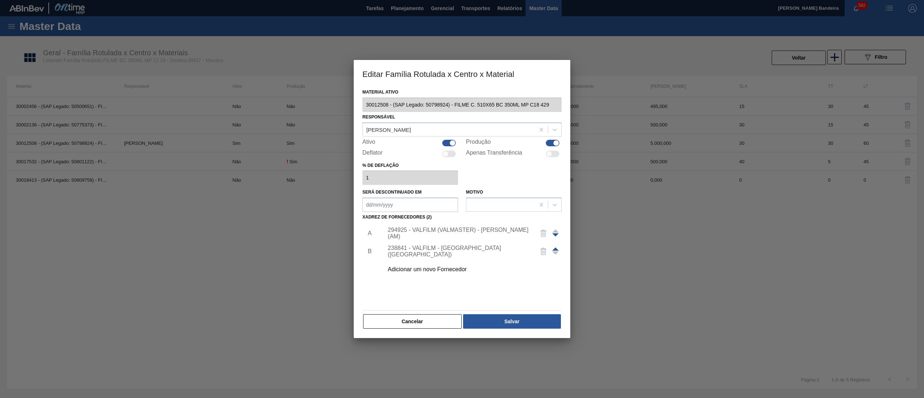
click at [417, 249] on div "238841 - VALFILM - [GEOGRAPHIC_DATA] ([GEOGRAPHIC_DATA])" at bounding box center [459, 251] width 142 height 13
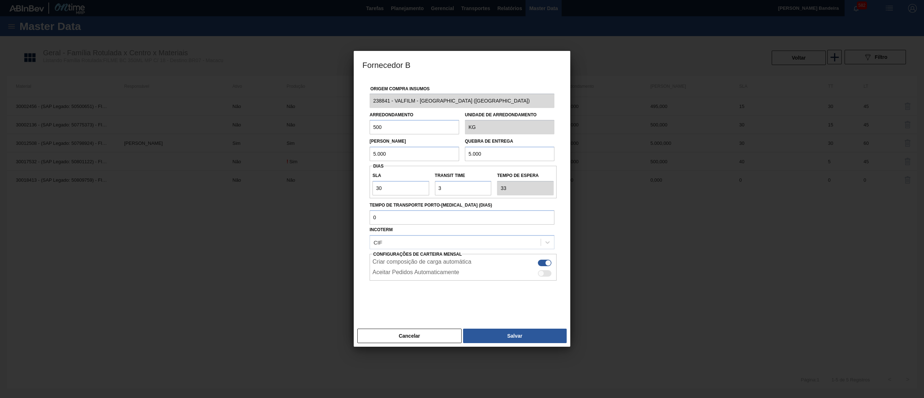
click at [362, 103] on div "Origem Compra Insumos 238841 - VALFILM - [GEOGRAPHIC_DATA] ([GEOGRAPHIC_DATA]) …" at bounding box center [462, 202] width 217 height 248
click at [435, 334] on button "Cancelar" at bounding box center [409, 336] width 104 height 14
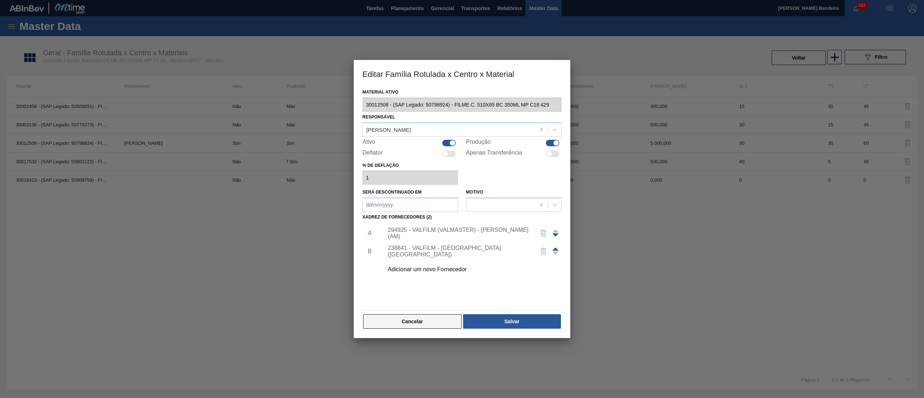
click at [448, 315] on button "Cancelar" at bounding box center [412, 321] width 99 height 14
